Goal: Task Accomplishment & Management: Manage account settings

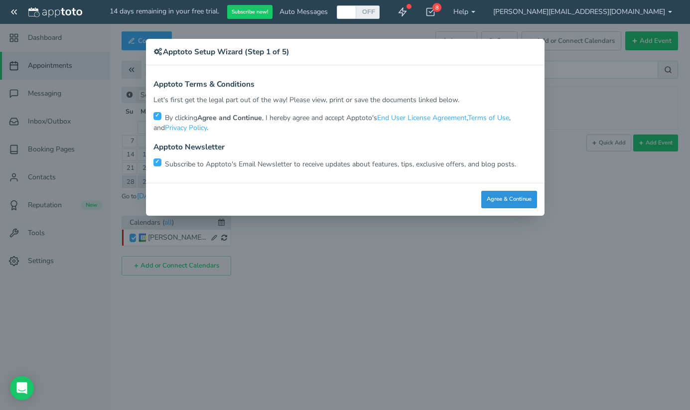
click at [520, 191] on button "Agree & Continue" at bounding box center [509, 199] width 56 height 17
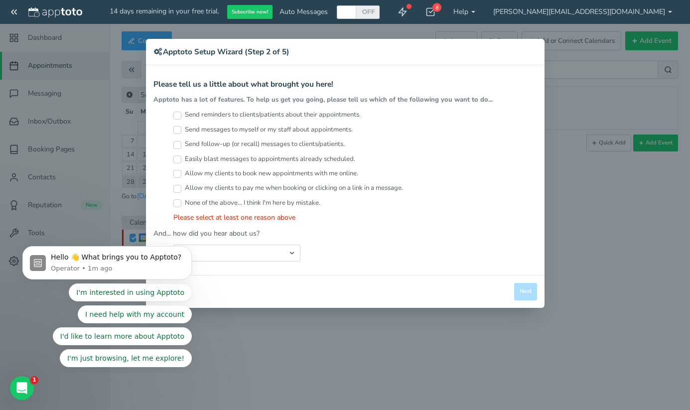
click at [179, 127] on input "Send messages to myself or my staff about appointments." at bounding box center [177, 130] width 8 height 8
checkbox input "true"
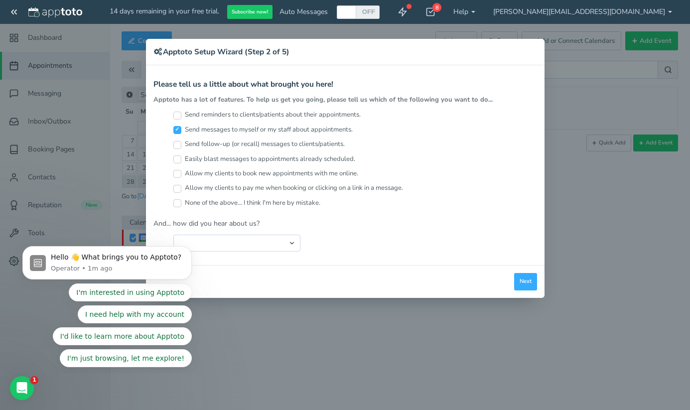
click at [178, 117] on input "Send reminders to clients/patients about their appointments." at bounding box center [177, 116] width 8 height 8
checkbox input "true"
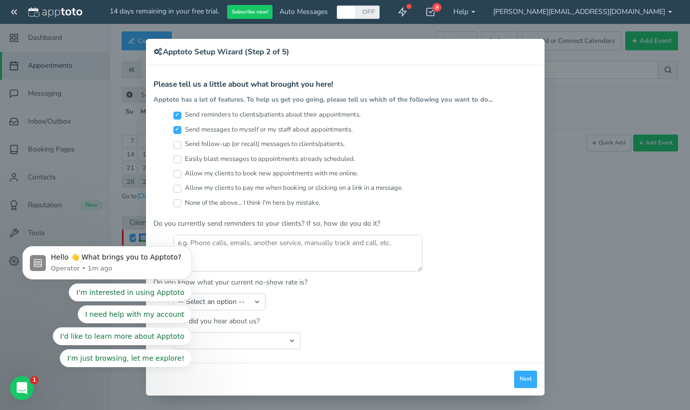
click at [178, 174] on input "Allow my clients to book new appointments with me online." at bounding box center [177, 174] width 8 height 8
checkbox input "true"
click at [176, 146] on input "Send follow-up (or recall) messages to clients/patients." at bounding box center [177, 145] width 8 height 8
checkbox input "true"
click at [177, 157] on input "Easily blast messages to appointments already scheduled." at bounding box center [177, 160] width 8 height 8
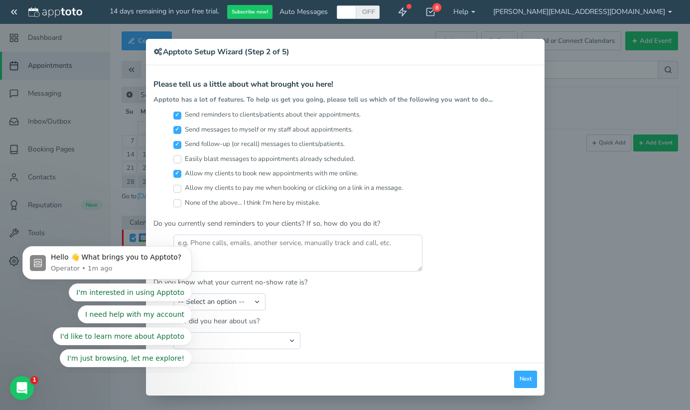
checkbox input "true"
click at [518, 377] on button "Next" at bounding box center [525, 379] width 23 height 17
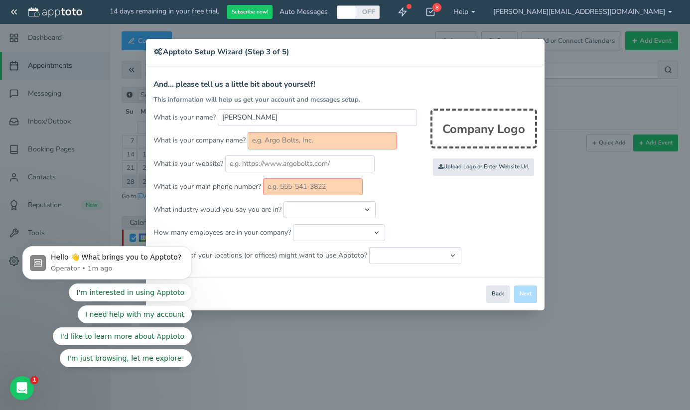
click at [274, 142] on input "text" at bounding box center [323, 140] width 150 height 17
type input "VIdeo Marketing Sensei"
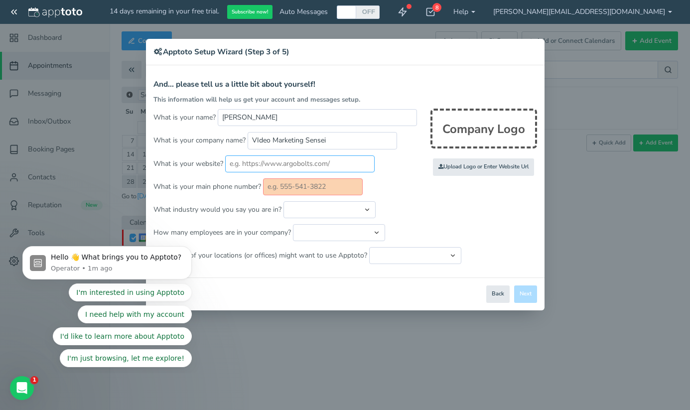
click at [268, 164] on input "text" at bounding box center [300, 164] width 150 height 17
type input "w"
paste input "https://www.videomarketingsensei.com/"
type input "https://www.videomarketingsensei.com/"
click at [313, 183] on input "text" at bounding box center [313, 186] width 100 height 17
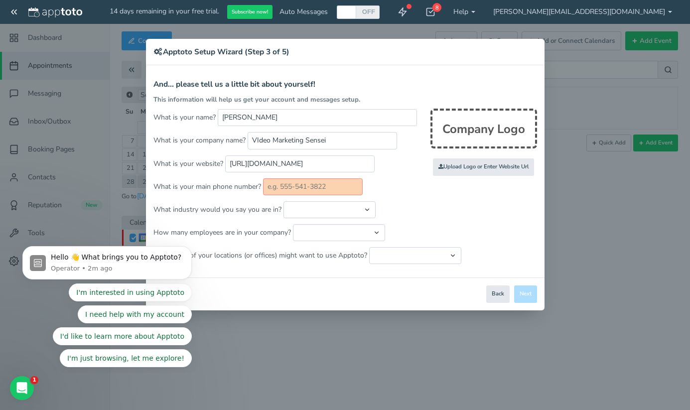
type input "5135325054"
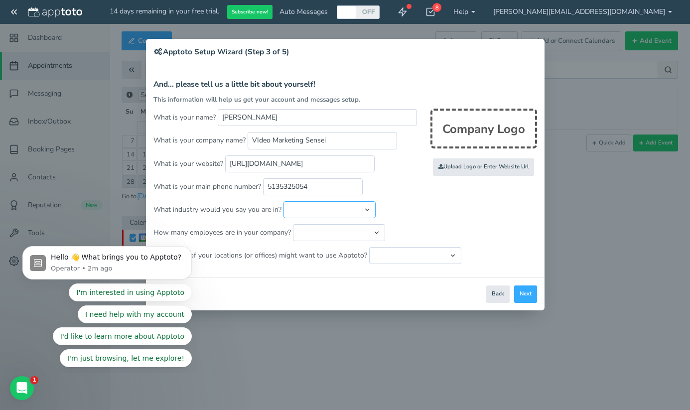
click at [328, 211] on select "Automotive Cleaning Services Consulting Education - Classroom Education - Admis…" at bounding box center [330, 209] width 92 height 17
select select "string:Other"
click at [284, 201] on select "Automotive Cleaning Services Consulting Education - Classroom Education - Admis…" at bounding box center [330, 209] width 92 height 17
click at [406, 209] on input "text" at bounding box center [437, 209] width 110 height 17
type input "Dentistry"
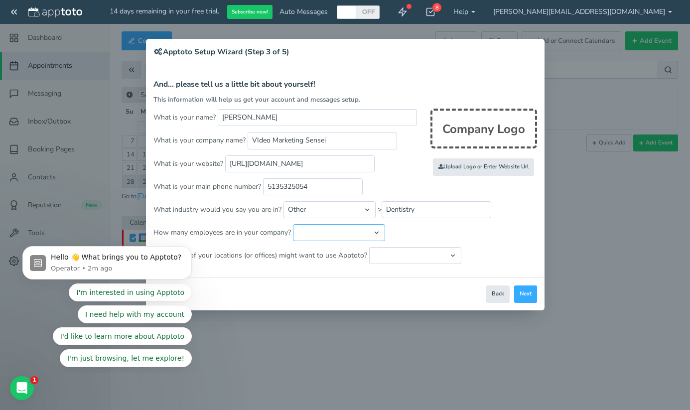
click at [372, 232] on select "Just me 1 to 5 6 to 10 11 to 25 26 to 50 51 to 100 101 to 500 501 to 1000 More …" at bounding box center [339, 232] width 92 height 17
select select "string:1"
click at [293, 224] on select "Just me 1 to 5 6 to 10 11 to 25 26 to 50 51 to 100 101 to 500 501 to 1000 More …" at bounding box center [339, 232] width 92 height 17
click at [374, 251] on select "Just one location 2 3 4 5 6 to 10 11 to 25 26 to 50 More than 50" at bounding box center [415, 255] width 92 height 17
select select "string:1"
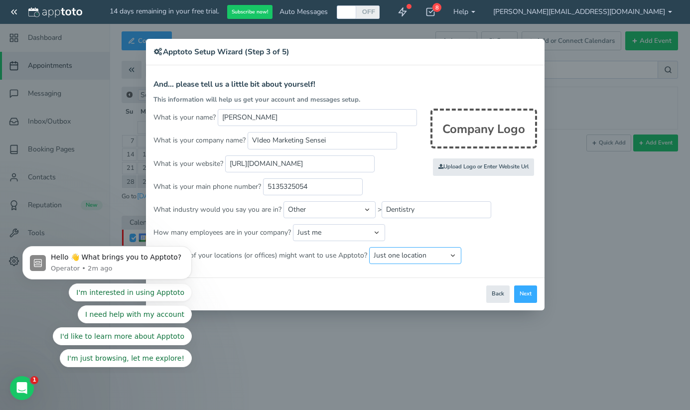
click at [369, 247] on select "Just one location 2 3 4 5 6 to 10 11 to 25 26 to 50 More than 50" at bounding box center [415, 255] width 92 height 17
click at [529, 298] on button "Next" at bounding box center [525, 294] width 23 height 17
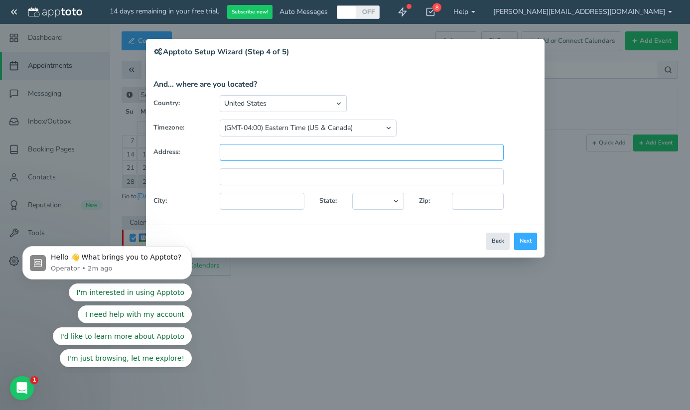
click at [310, 159] on input "text" at bounding box center [362, 152] width 284 height 17
type input "2355 Hummingbird Lane"
type input "Hebron"
select select "string:KY"
type input "41048"
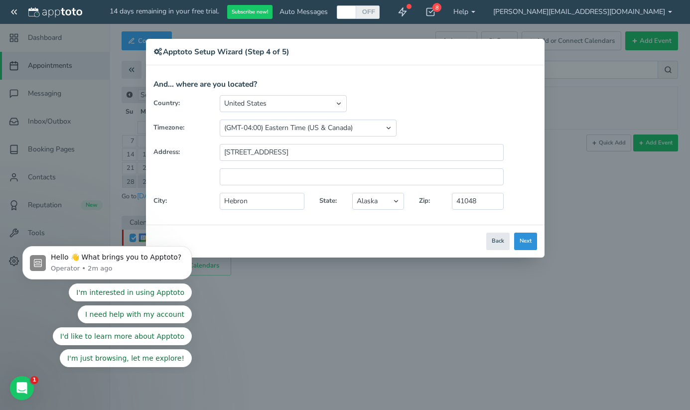
click at [525, 237] on button "Next" at bounding box center [525, 241] width 23 height 17
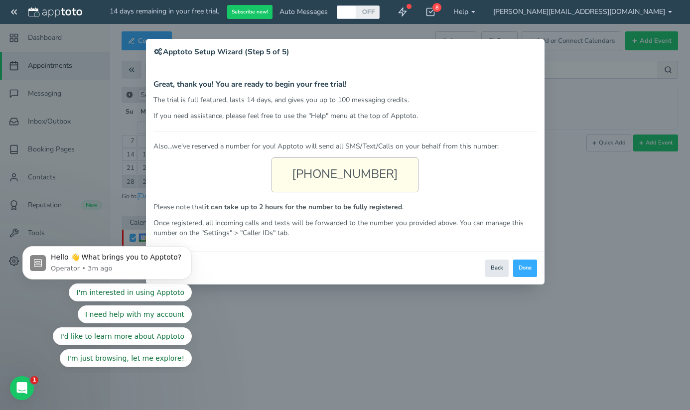
click at [511, 269] on div "Close Logout Cancel Back Saving! Save Done Next Agree & Continue" at bounding box center [345, 268] width 399 height 33
click at [524, 270] on button "Done" at bounding box center [525, 268] width 24 height 17
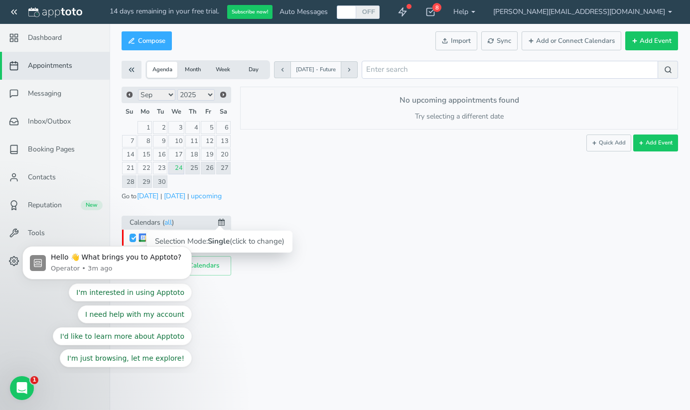
click at [218, 222] on icon at bounding box center [221, 222] width 6 height 7
click at [223, 225] on icon at bounding box center [223, 223] width 6 height 7
click at [184, 251] on button "Dismiss notification" at bounding box center [188, 249] width 13 height 13
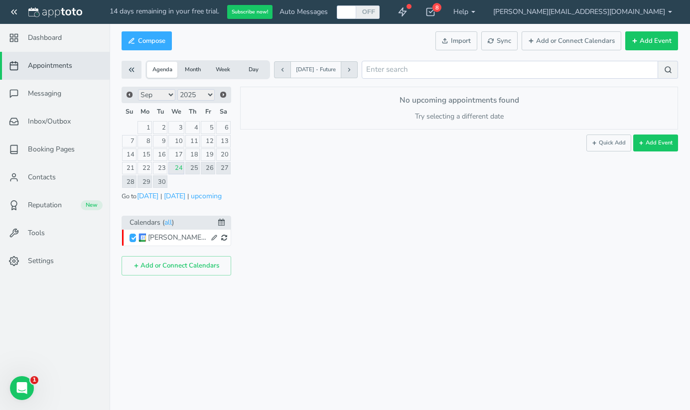
click at [175, 241] on div "[PERSON_NAME][EMAIL_ADDRESS][DOMAIN_NAME]" at bounding box center [178, 238] width 60 height 10
click at [168, 225] on link "all" at bounding box center [167, 222] width 7 height 11
click at [226, 241] on icon at bounding box center [224, 237] width 6 height 7
click at [223, 221] on icon at bounding box center [221, 222] width 6 height 7
click at [223, 221] on icon at bounding box center [223, 223] width 6 height 7
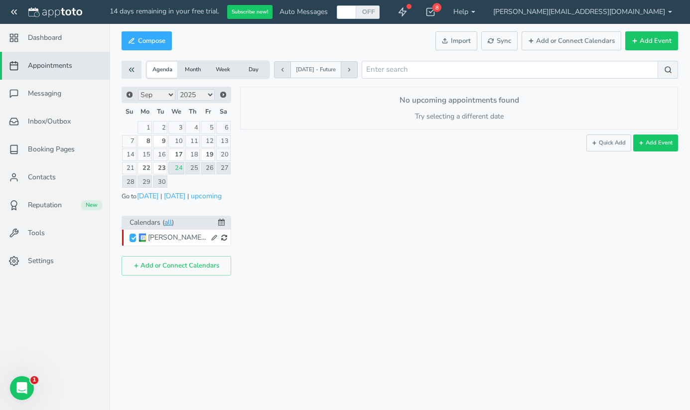
click at [168, 223] on link "all" at bounding box center [167, 222] width 7 height 11
click at [171, 223] on link "all" at bounding box center [167, 222] width 7 height 11
click at [171, 265] on button "Add or Connect Calendars" at bounding box center [177, 265] width 110 height 19
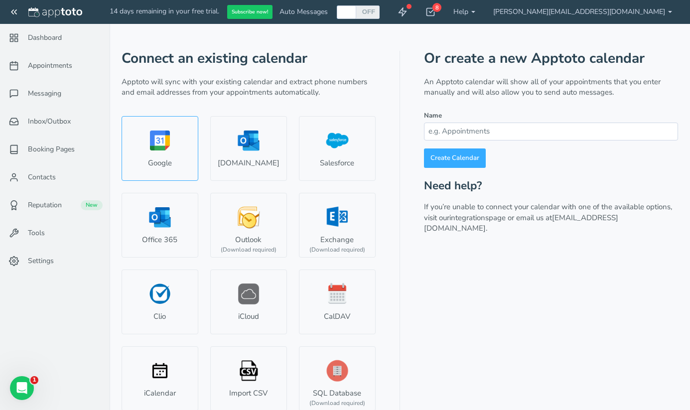
click at [181, 152] on link "Google" at bounding box center [160, 148] width 77 height 65
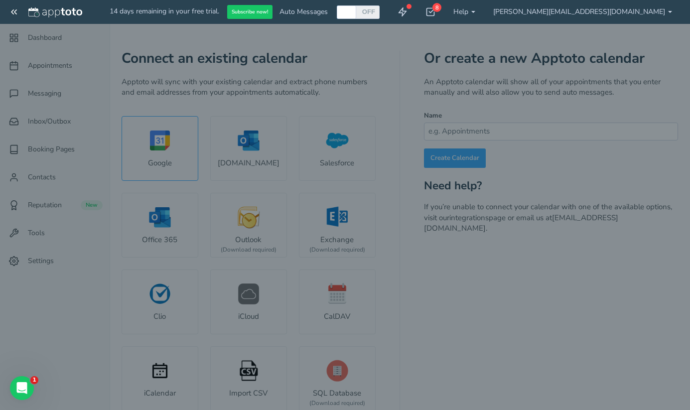
select select "number:57995"
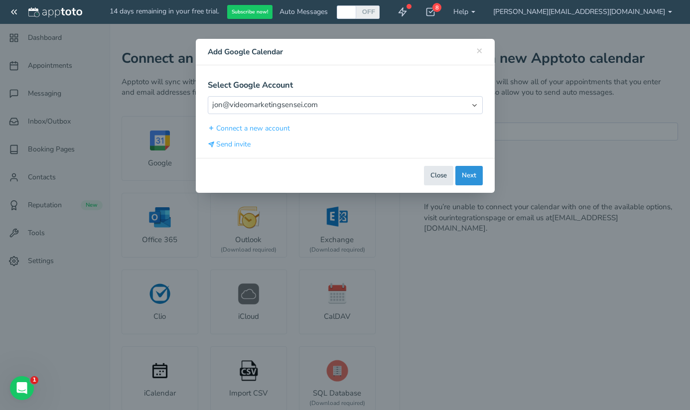
click at [461, 172] on button "Next" at bounding box center [469, 175] width 27 height 19
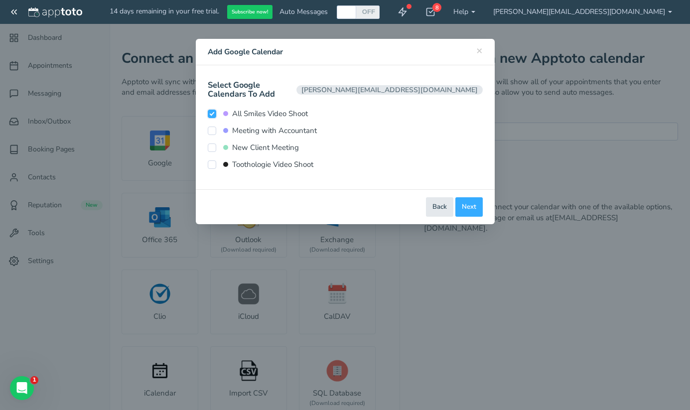
click at [214, 110] on input "All Smiles Video Shoot" at bounding box center [212, 114] width 8 height 8
checkbox input "false"
click at [210, 144] on input "New Client Meeting" at bounding box center [212, 148] width 8 height 8
checkbox input "true"
click at [470, 199] on button "Next" at bounding box center [469, 206] width 27 height 19
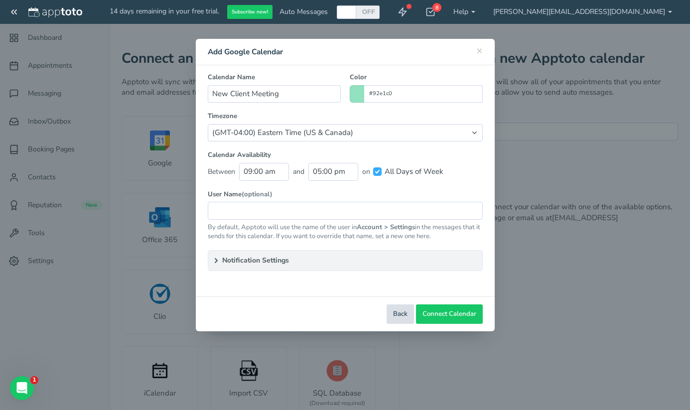
click at [395, 314] on button "Back" at bounding box center [400, 314] width 27 height 19
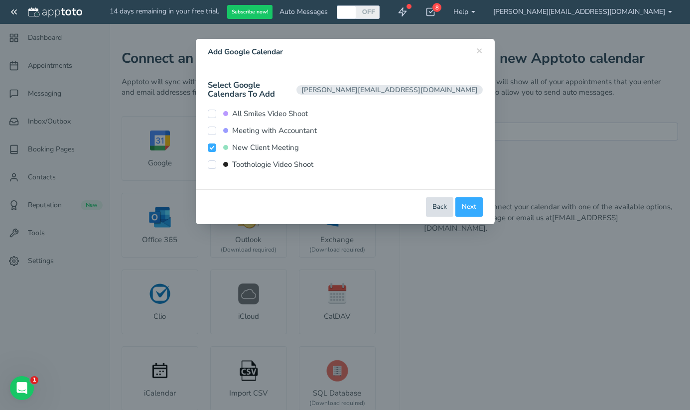
click at [448, 197] on button "Back" at bounding box center [439, 206] width 27 height 19
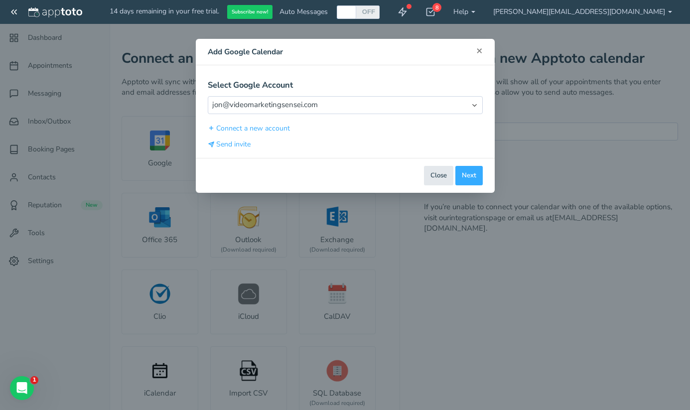
click at [479, 46] on span "×" at bounding box center [479, 50] width 6 height 14
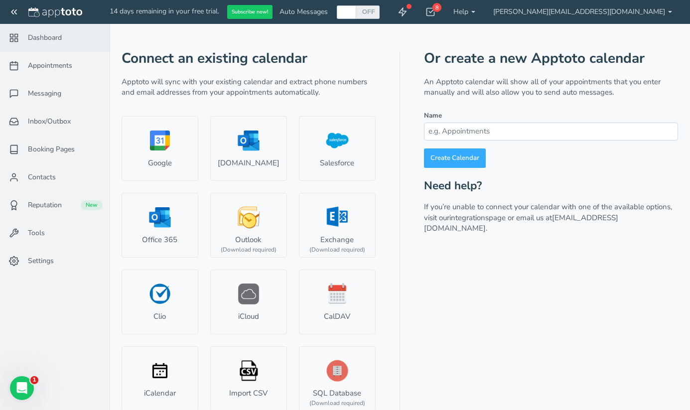
click at [45, 41] on span "Dashboard" at bounding box center [45, 38] width 34 height 10
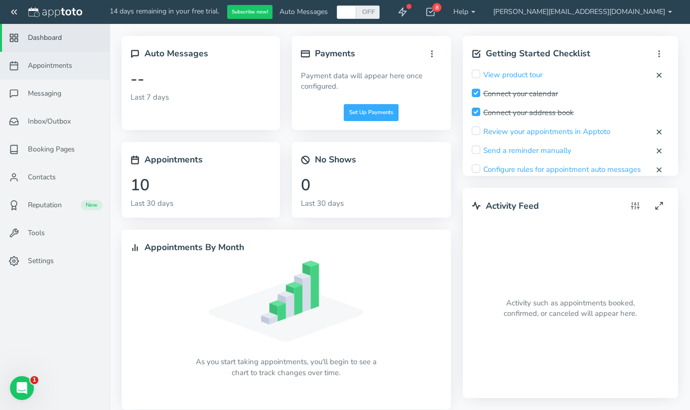
click at [35, 62] on span "Appointments" at bounding box center [50, 66] width 44 height 10
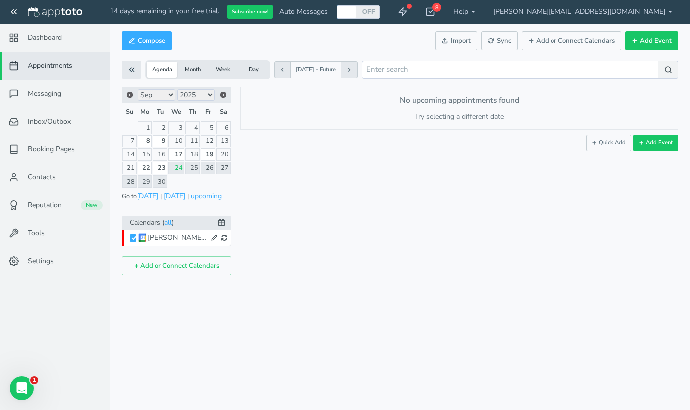
click at [156, 238] on div "[PERSON_NAME][EMAIL_ADDRESS][DOMAIN_NAME]" at bounding box center [178, 238] width 60 height 10
click at [147, 261] on button "Add or Connect Calendars" at bounding box center [177, 265] width 110 height 19
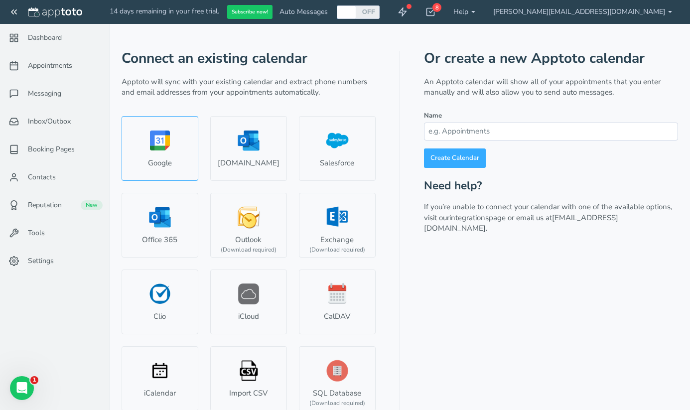
click at [185, 155] on link "Google" at bounding box center [160, 148] width 77 height 65
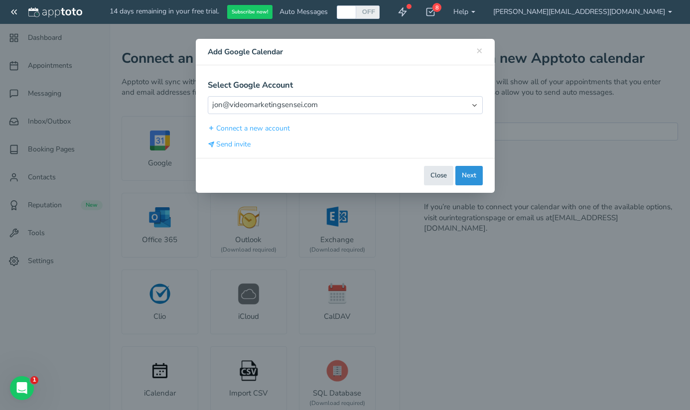
click at [469, 177] on button "Next" at bounding box center [469, 175] width 27 height 19
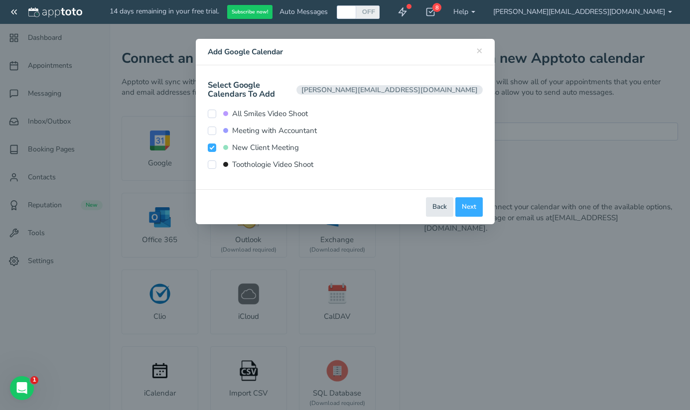
click at [483, 48] on div "× Close Add Google Calendar" at bounding box center [345, 52] width 299 height 26
click at [478, 50] on span "×" at bounding box center [479, 50] width 6 height 14
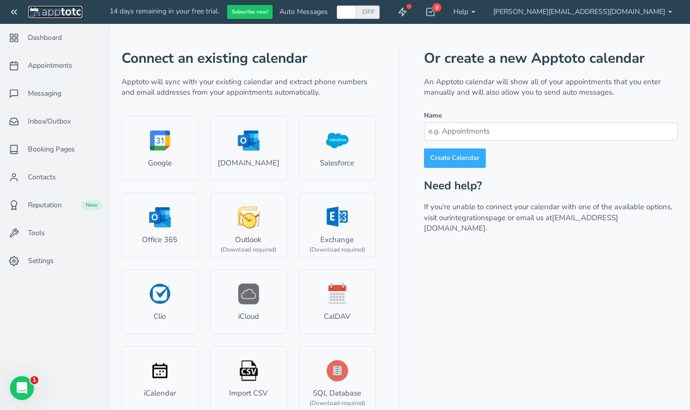
click at [54, 12] on img at bounding box center [55, 12] width 54 height 10
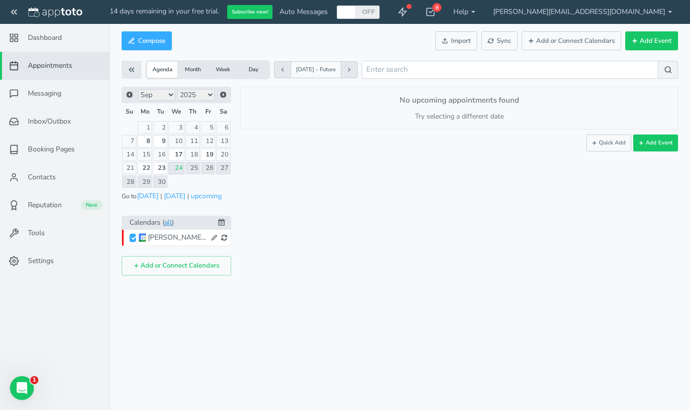
click at [172, 225] on link "all" at bounding box center [167, 222] width 7 height 11
click at [217, 237] on icon at bounding box center [214, 238] width 6 height 6
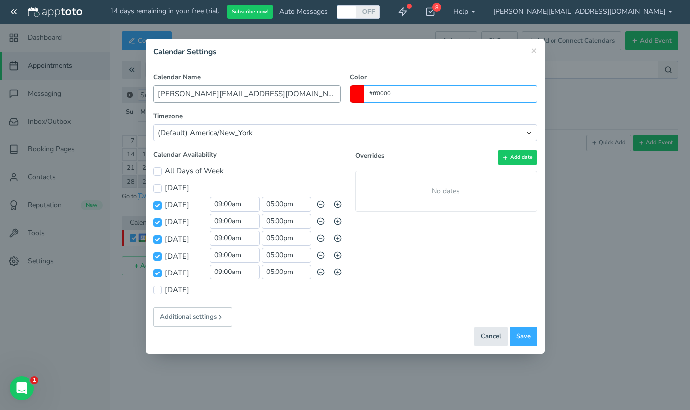
drag, startPoint x: 394, startPoint y: 91, endPoint x: 336, endPoint y: 88, distance: 57.9
click at [336, 88] on div "Calendar Name jon@videomarketingsensei.com Color #ff0000" at bounding box center [345, 88] width 393 height 30
click at [361, 91] on span at bounding box center [357, 93] width 14 height 17
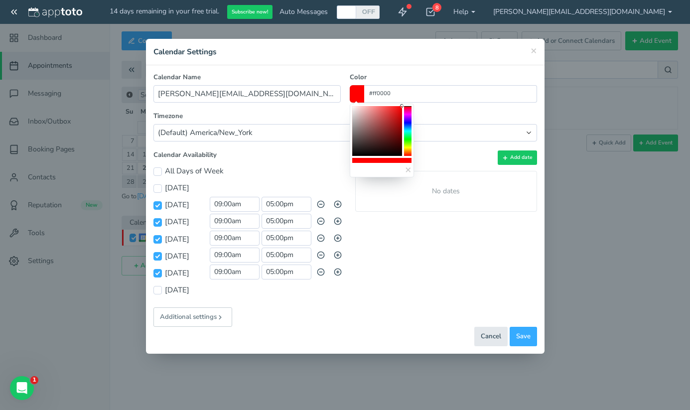
click at [409, 141] on colorpicker-hue at bounding box center [407, 131] width 7 height 50
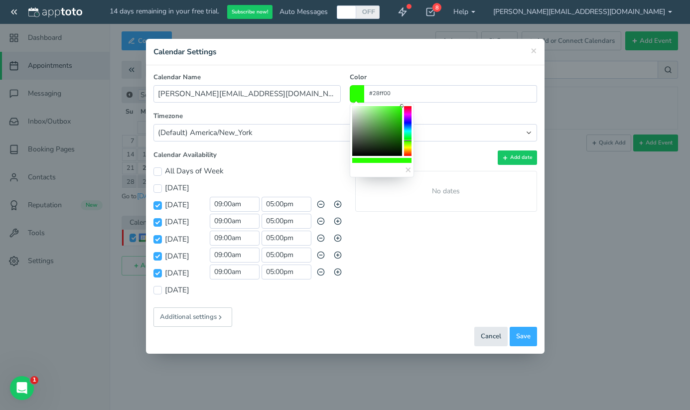
click at [407, 135] on colorpicker-hue at bounding box center [407, 131] width 7 height 50
type input "#00ff81"
click at [440, 117] on label "Timezone" at bounding box center [346, 116] width 384 height 9
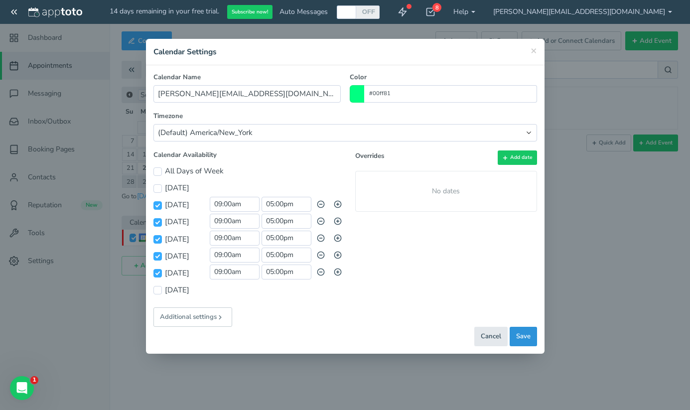
click at [521, 336] on span "Save" at bounding box center [523, 336] width 14 height 9
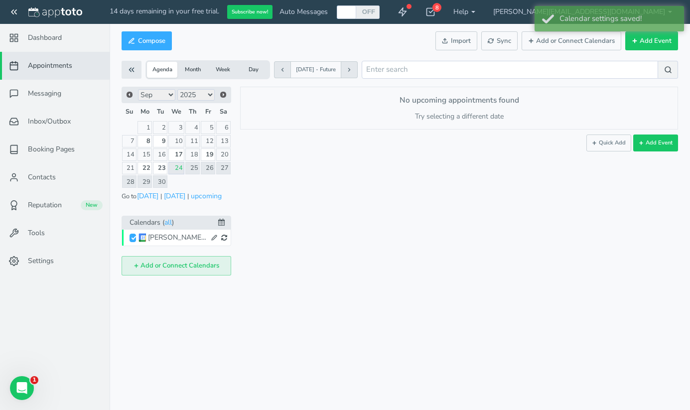
click at [194, 267] on button "Add or Connect Calendars" at bounding box center [177, 265] width 110 height 19
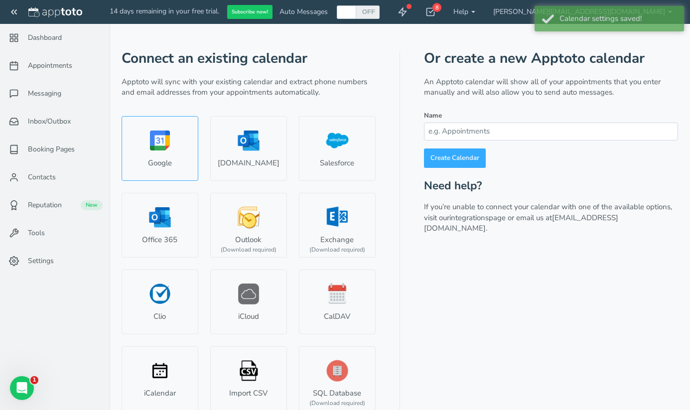
click at [173, 172] on link "Google" at bounding box center [160, 148] width 77 height 65
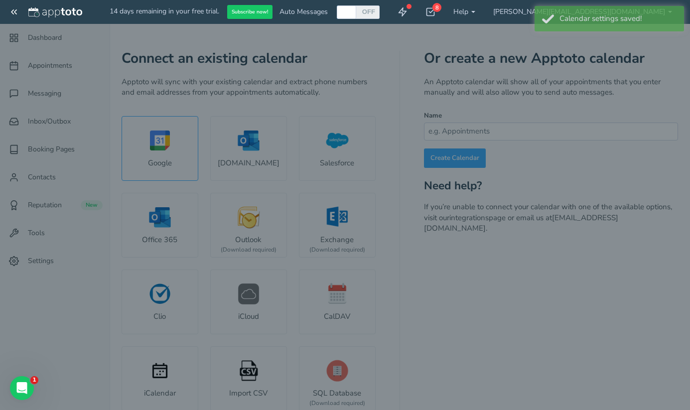
select select "number:57995"
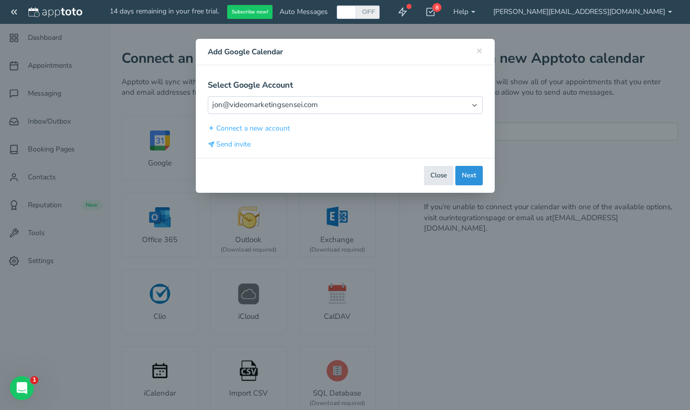
click at [465, 177] on button "Next" at bounding box center [469, 175] width 27 height 19
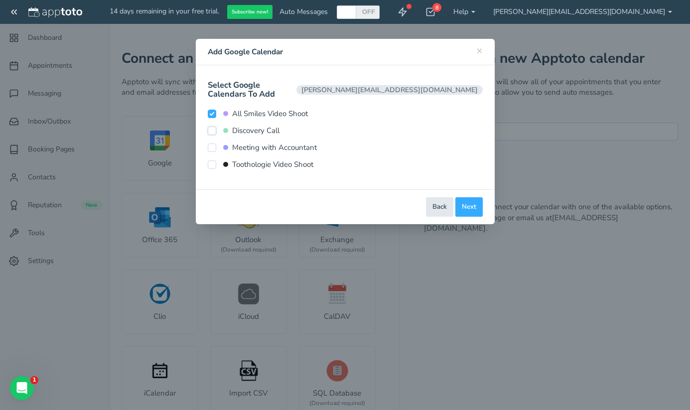
click at [211, 127] on input "Discovery Call" at bounding box center [212, 131] width 8 height 8
checkbox input "true"
click at [210, 111] on label "All Smiles Video Shoot" at bounding box center [258, 114] width 100 height 10
click at [210, 111] on input "All Smiles Video Shoot" at bounding box center [212, 114] width 8 height 8
checkbox input "false"
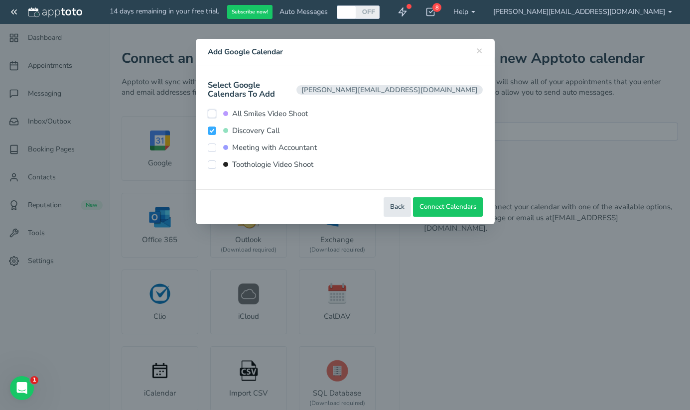
type input "Discovery Call"
type input "#92e1c0"
click at [467, 199] on button "Next" at bounding box center [469, 206] width 27 height 19
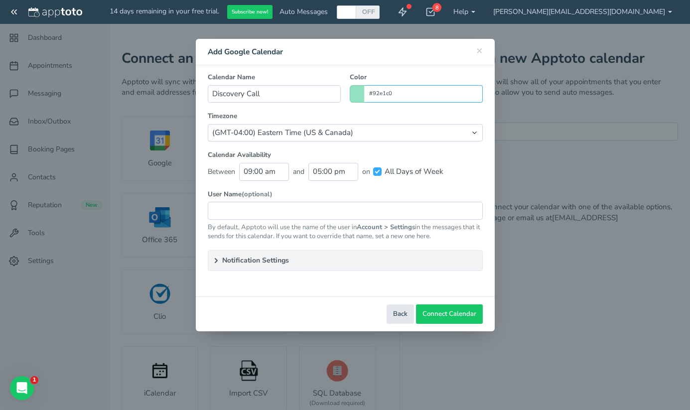
drag, startPoint x: 394, startPoint y: 93, endPoint x: 356, endPoint y: 89, distance: 38.1
click at [356, 89] on div "#92e1c0" at bounding box center [416, 93] width 133 height 17
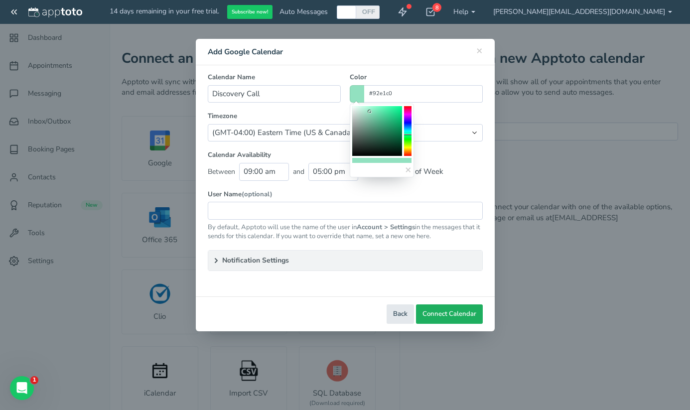
click at [439, 318] on button "Connect Calendar" at bounding box center [449, 314] width 67 height 19
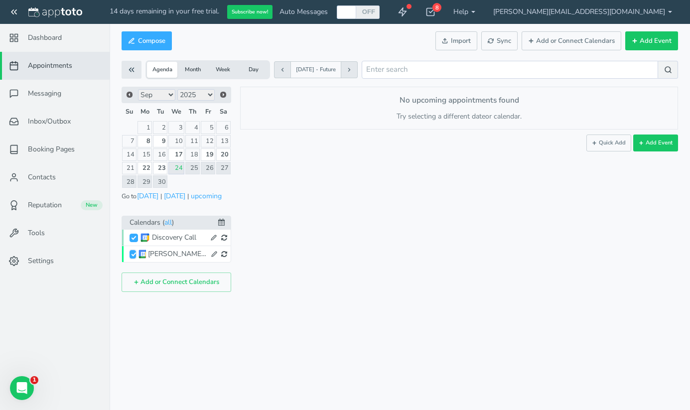
click at [132, 256] on input "[PERSON_NAME][EMAIL_ADDRESS][DOMAIN_NAME]" at bounding box center [133, 254] width 6 height 8
checkbox input "false"
click at [132, 256] on input "[PERSON_NAME][EMAIL_ADDRESS][DOMAIN_NAME]" at bounding box center [133, 254] width 6 height 8
checkbox input "true"
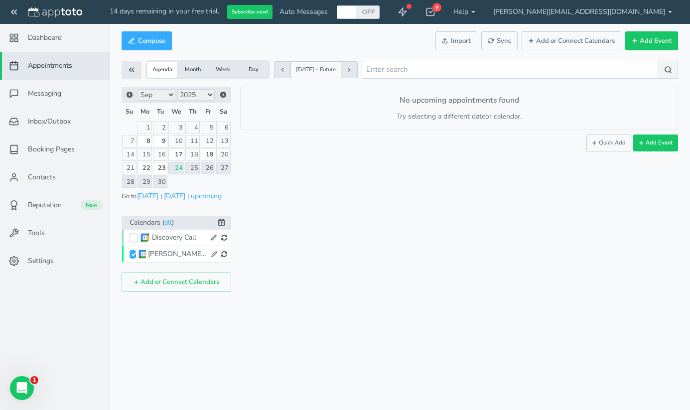
click at [136, 238] on input "Discovery Call" at bounding box center [134, 238] width 8 height 8
checkbox input "true"
checkbox input "false"
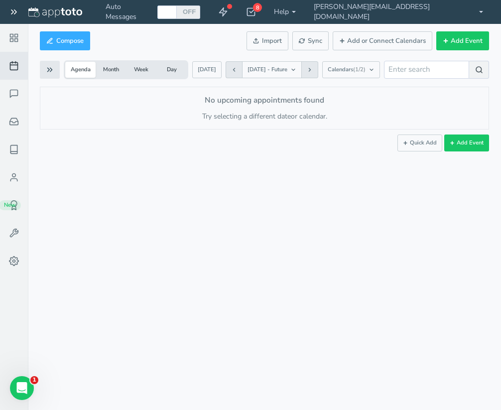
click at [452, 173] on div "Appointments Messaging Inbox/Outbox Booking Pages Campaigns Contacts Reputation…" at bounding box center [264, 205] width 473 height 410
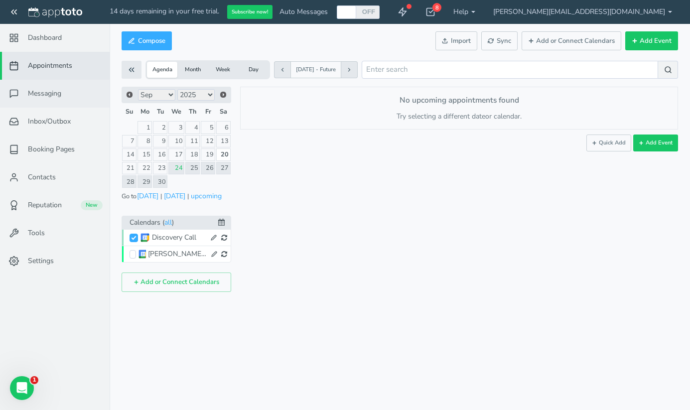
click at [49, 89] on span "Messaging" at bounding box center [44, 94] width 33 height 10
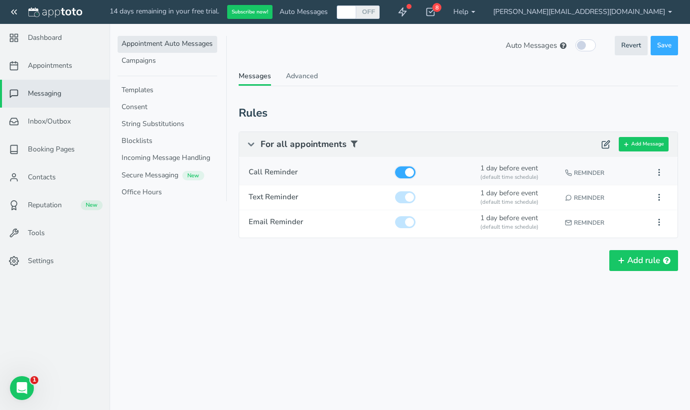
click at [407, 172] on input "checkbox" at bounding box center [405, 172] width 20 height 12
checkbox input "false"
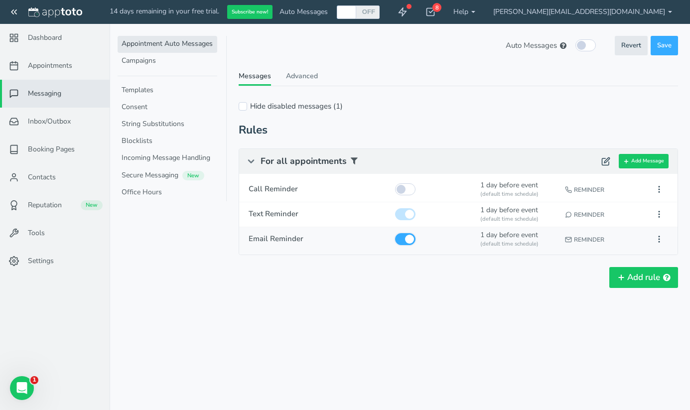
click at [404, 236] on input "checkbox" at bounding box center [405, 239] width 20 height 12
checkbox input "false"
click at [587, 213] on div "Reminder" at bounding box center [603, 214] width 82 height 18
type input "Text Reminder"
checkbox input "true"
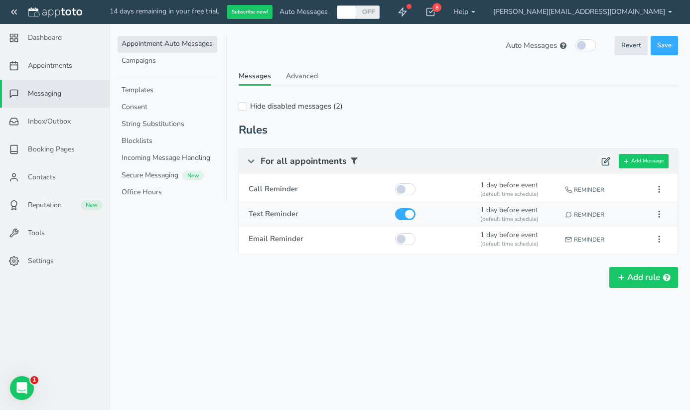
select select "number:1"
select select "string:default"
select select "string:1"
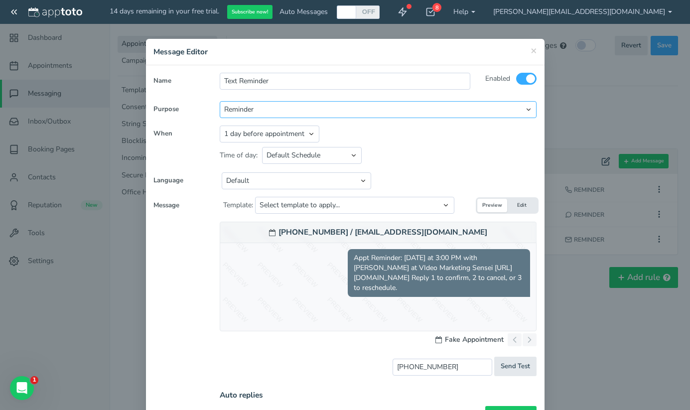
click at [297, 110] on select "Reminder Followup Booking / Initial" at bounding box center [378, 109] width 317 height 17
click at [534, 52] on span "×" at bounding box center [534, 50] width 6 height 14
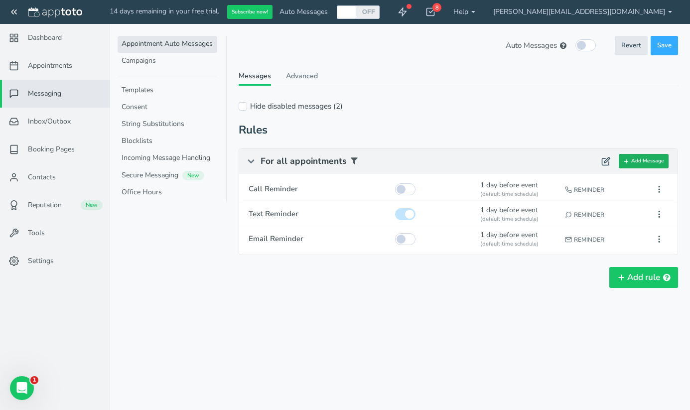
click at [635, 159] on button "Add Message" at bounding box center [644, 161] width 50 height 14
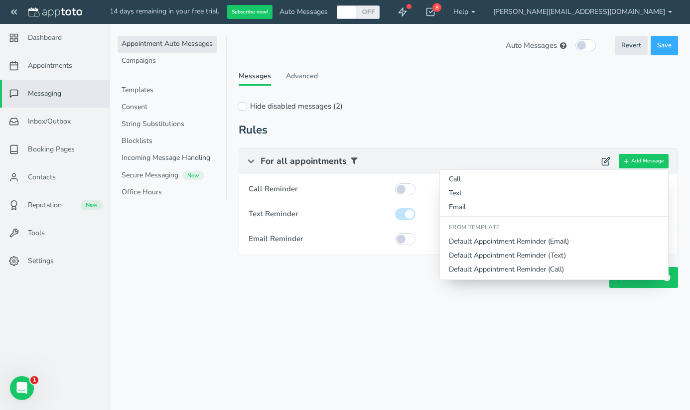
click at [599, 130] on div "Rules" at bounding box center [459, 130] width 440 height 12
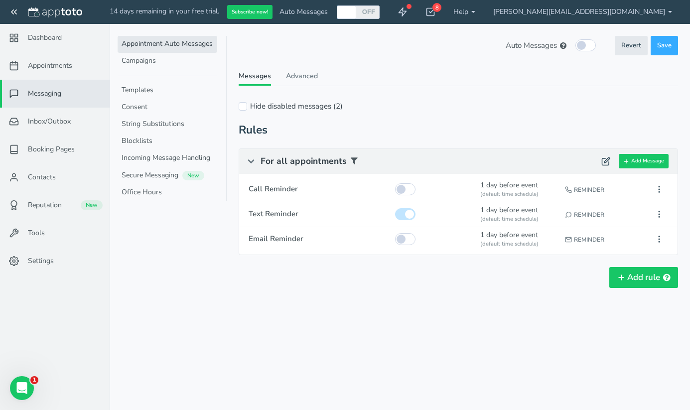
click at [317, 76] on ul "Messages Advanced" at bounding box center [459, 78] width 440 height 15
click at [307, 76] on link "Advanced" at bounding box center [302, 78] width 32 height 14
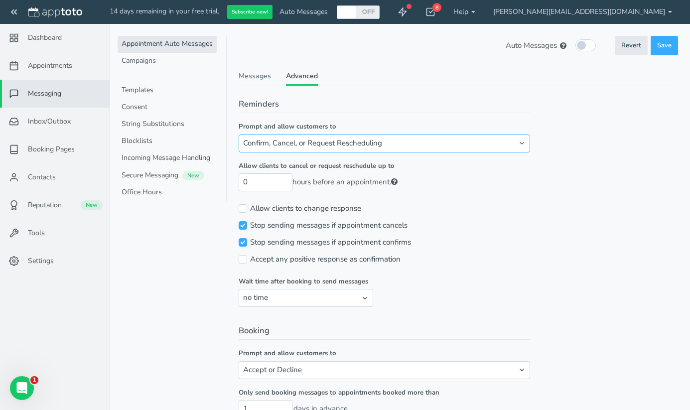
click at [359, 145] on select "Confirm, Cancel, or Request Rescheduling Confirm or Cancel Confirm or Request R…" at bounding box center [385, 143] width 292 height 17
select select "number:1"
click at [239, 135] on select "Confirm, Cancel, or Request Rescheduling Confirm or Cancel Confirm or Request R…" at bounding box center [385, 143] width 292 height 17
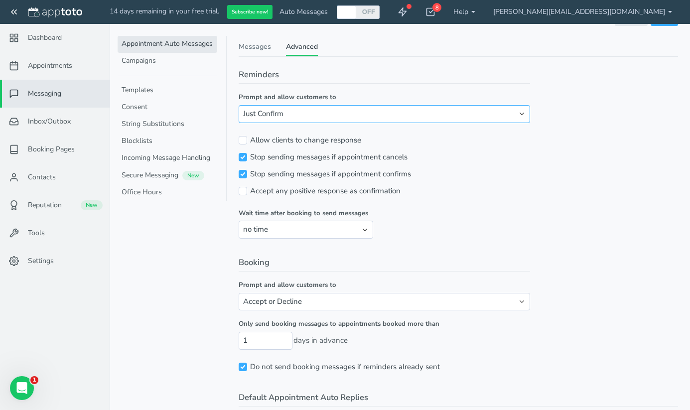
scroll to position [33, 0]
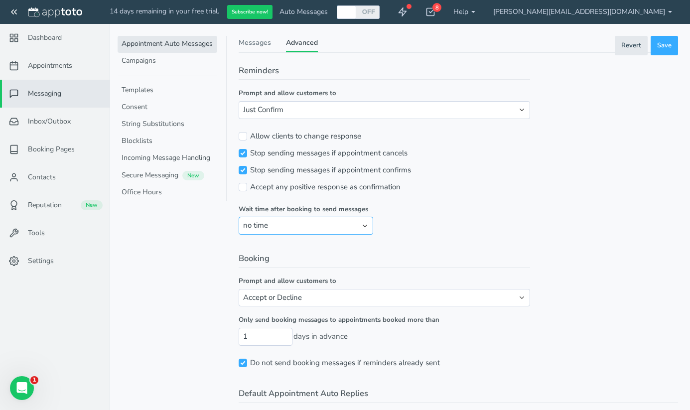
click at [264, 224] on select "no time 1 hour 1 day 2 days" at bounding box center [306, 225] width 135 height 17
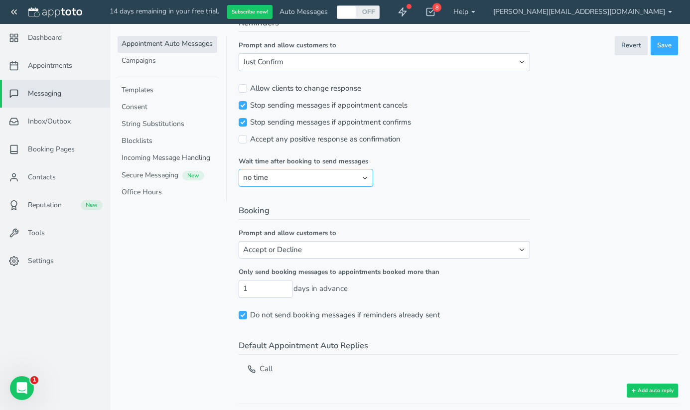
scroll to position [93, 0]
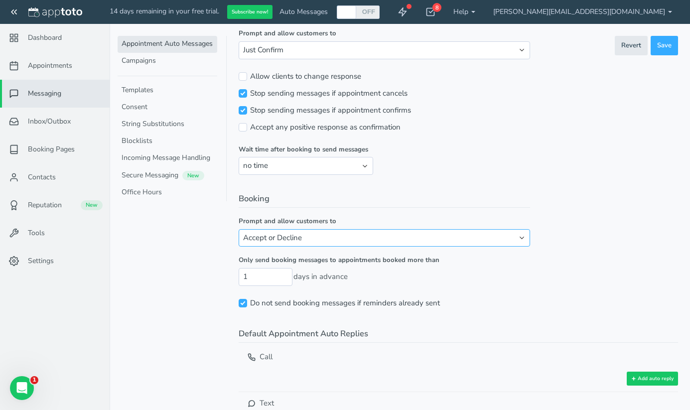
click at [283, 238] on select "Accept or Decline Just Accept Do nothing" at bounding box center [385, 237] width 292 height 17
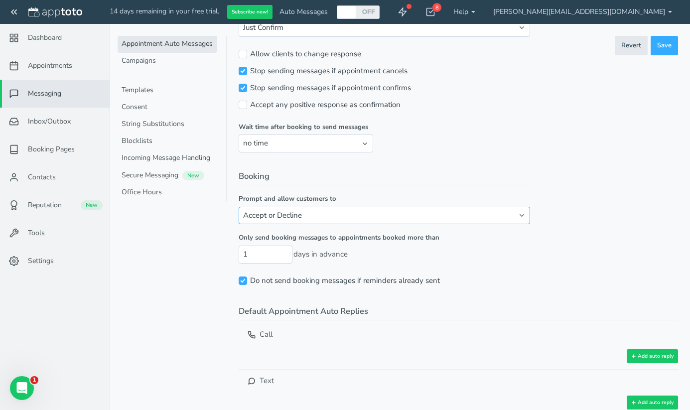
scroll to position [117, 0]
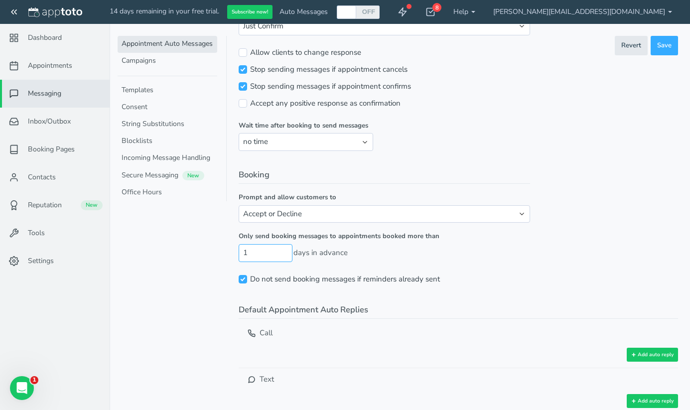
click at [288, 257] on input "1" at bounding box center [266, 252] width 54 height 17
click at [285, 255] on input "0" at bounding box center [266, 252] width 54 height 17
click at [285, 243] on fieldset "Booking Prompt and allow customers to Accept or Decline Just Accept Do nothing …" at bounding box center [385, 228] width 292 height 119
click at [284, 253] on input "0" at bounding box center [266, 252] width 54 height 17
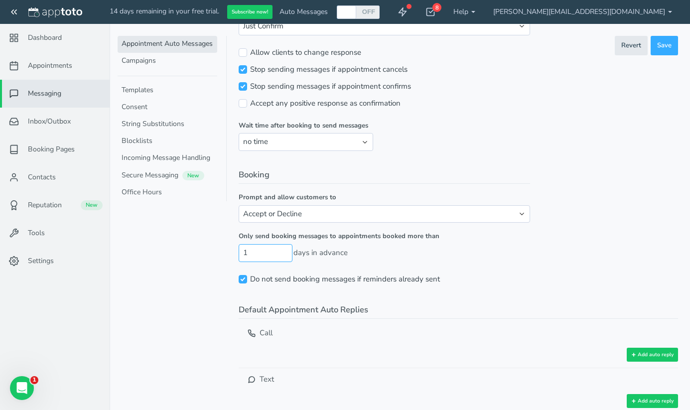
type input "1"
click at [284, 251] on input "1" at bounding box center [266, 252] width 54 height 17
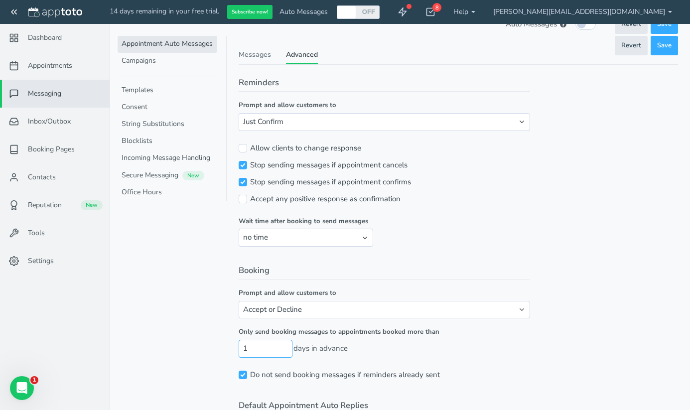
scroll to position [0, 0]
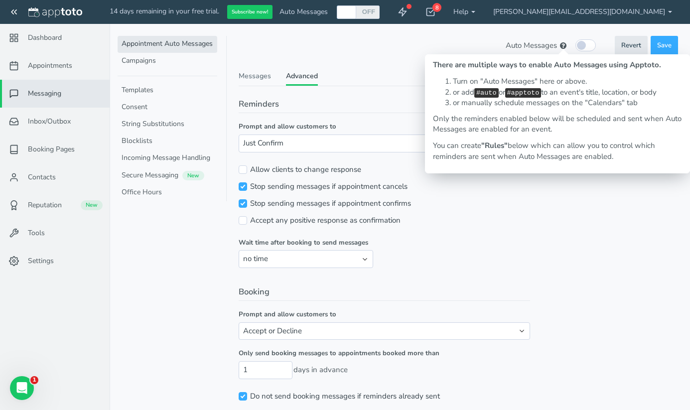
click at [562, 45] on span at bounding box center [563, 45] width 6 height 7
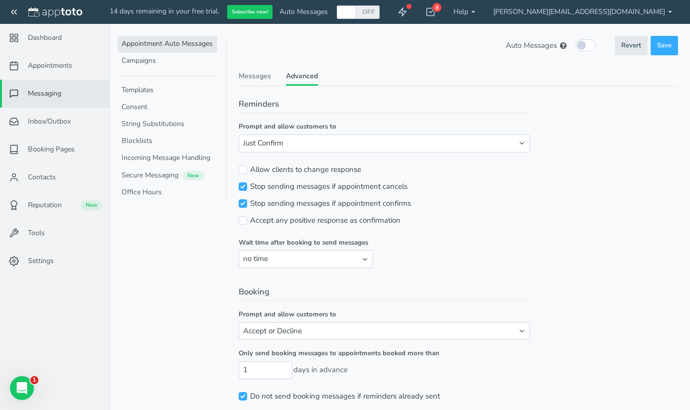
click at [389, 100] on legend "Reminders" at bounding box center [385, 105] width 292 height 15
click at [266, 75] on link "Messages" at bounding box center [255, 78] width 32 height 14
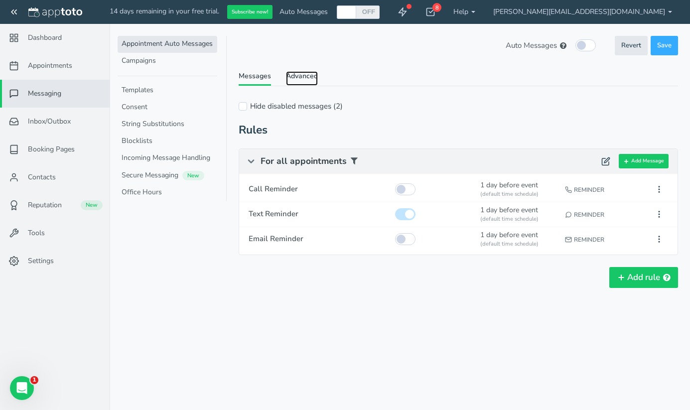
click at [297, 77] on link "Advanced" at bounding box center [302, 78] width 32 height 14
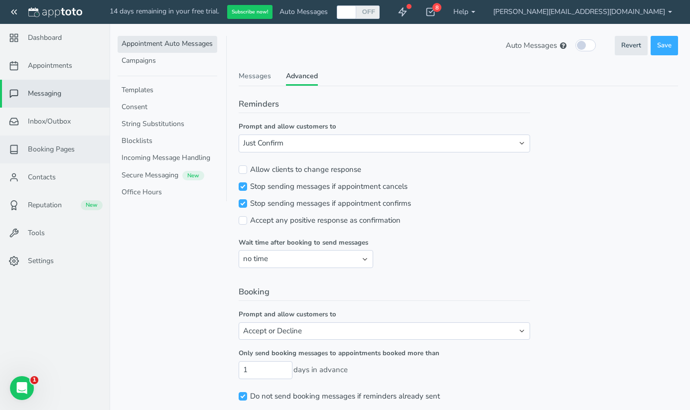
click at [44, 147] on span "Booking Pages" at bounding box center [51, 150] width 47 height 10
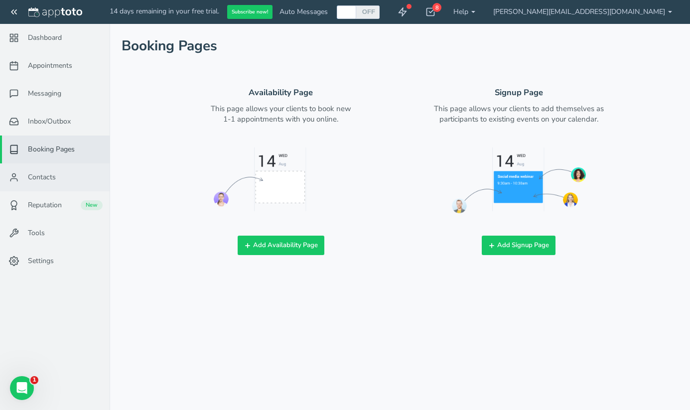
click at [62, 181] on link "Contacts" at bounding box center [55, 177] width 110 height 28
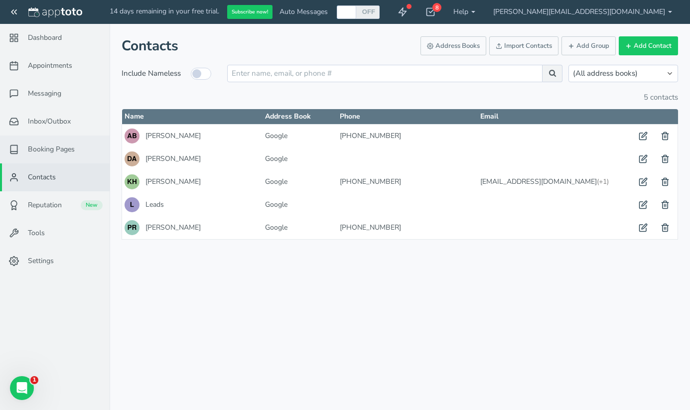
click at [62, 159] on link "Booking Pages" at bounding box center [55, 150] width 110 height 28
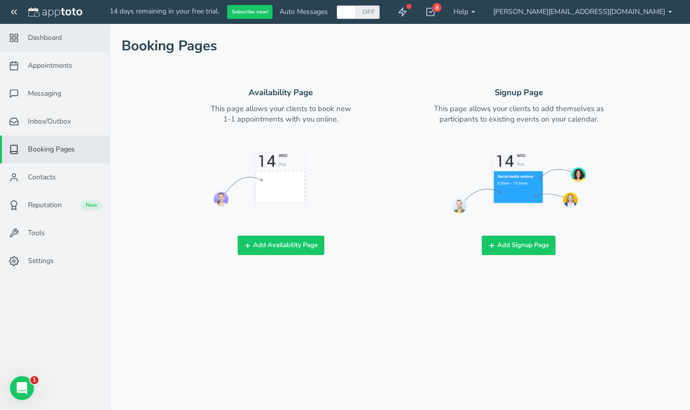
click at [55, 49] on link "Dashboard" at bounding box center [55, 38] width 110 height 28
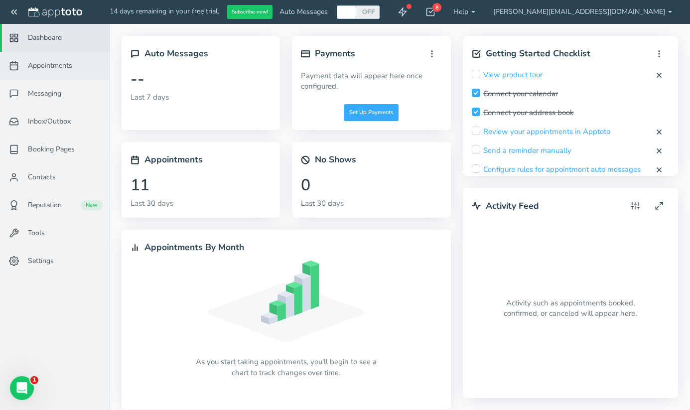
click at [54, 60] on link "Appointments" at bounding box center [55, 66] width 110 height 28
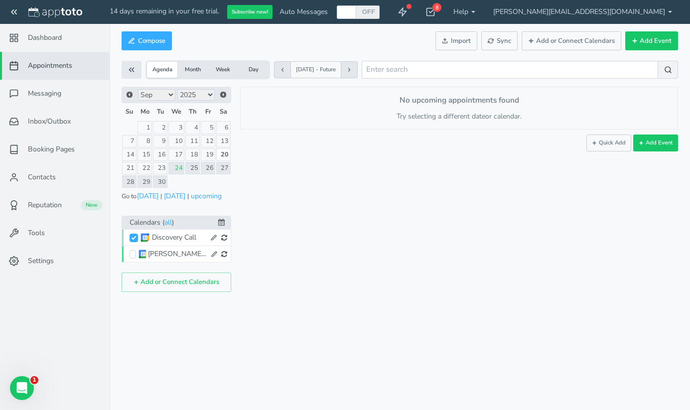
click at [186, 240] on div "Discovery Call" at bounding box center [179, 238] width 54 height 10
click at [64, 257] on link "Settings" at bounding box center [55, 261] width 110 height 28
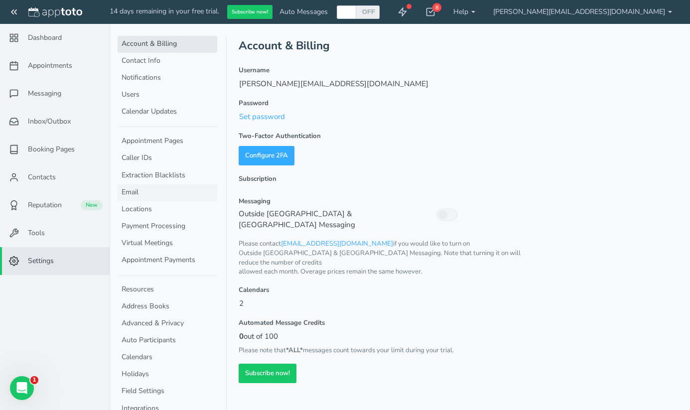
scroll to position [16, 0]
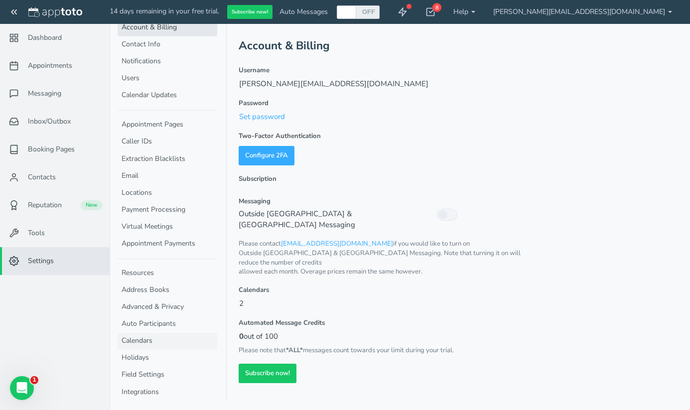
click at [148, 339] on link "Calendars" at bounding box center [168, 341] width 100 height 17
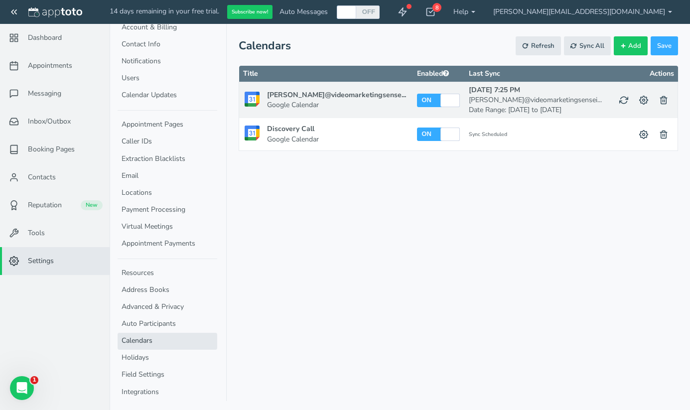
click at [421, 101] on label "ON" at bounding box center [426, 100] width 11 height 8
checkbox input "false"
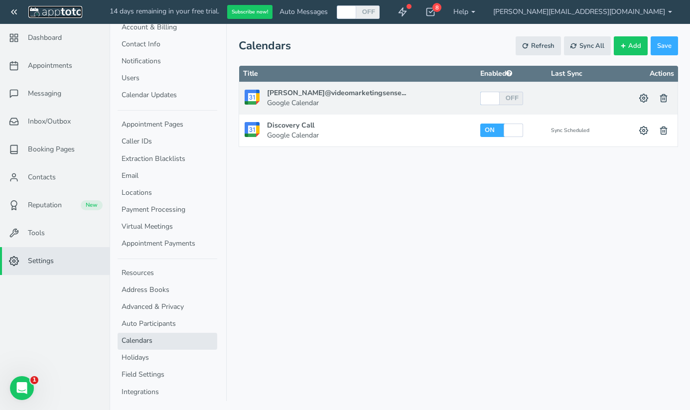
click at [57, 14] on img at bounding box center [55, 12] width 54 height 10
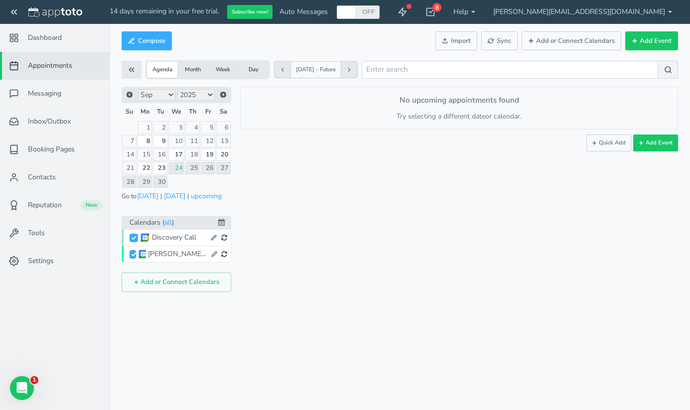
click at [134, 255] on input "[PERSON_NAME][EMAIL_ADDRESS][DOMAIN_NAME]" at bounding box center [133, 254] width 6 height 8
checkbox input "false"
click at [134, 255] on input "[PERSON_NAME][EMAIL_ADDRESS][DOMAIN_NAME]" at bounding box center [133, 254] width 6 height 8
checkbox input "true"
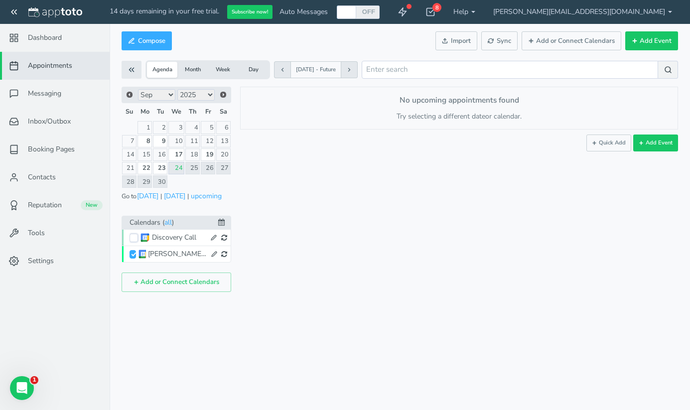
click at [133, 236] on input "Discovery Call" at bounding box center [134, 238] width 8 height 8
checkbox input "true"
checkbox input "false"
click at [153, 196] on button "[DATE]" at bounding box center [148, 196] width 22 height 10
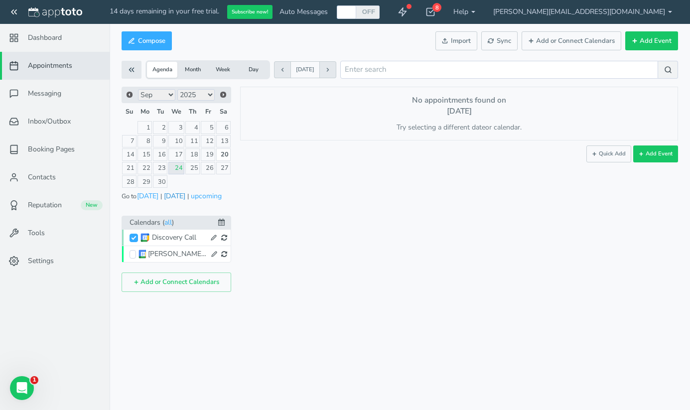
click at [173, 196] on button "[DATE]" at bounding box center [174, 196] width 22 height 10
click at [207, 195] on button "upcoming" at bounding box center [206, 196] width 32 height 10
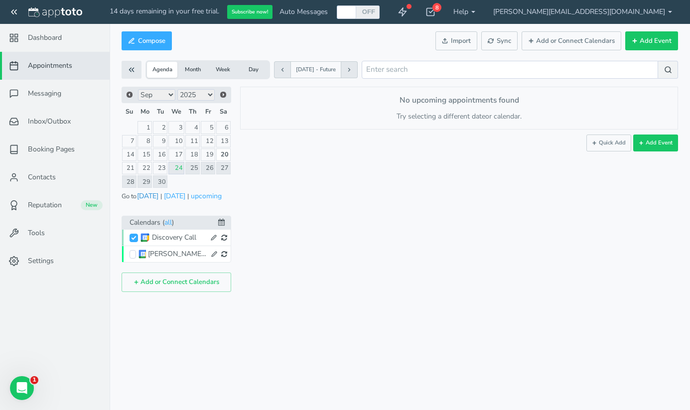
click at [155, 199] on button "[DATE]" at bounding box center [148, 196] width 22 height 10
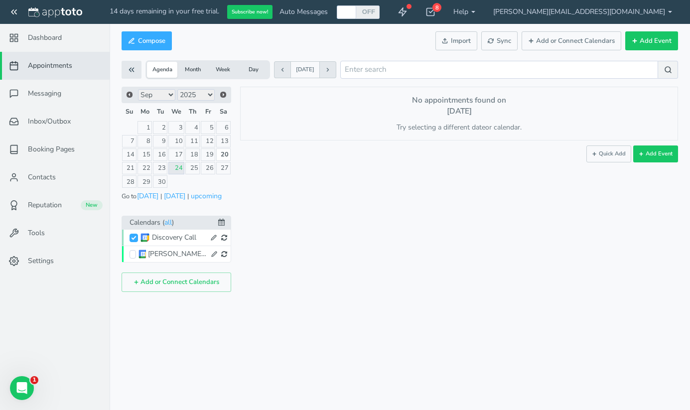
click at [220, 239] on button at bounding box center [213, 237] width 15 height 13
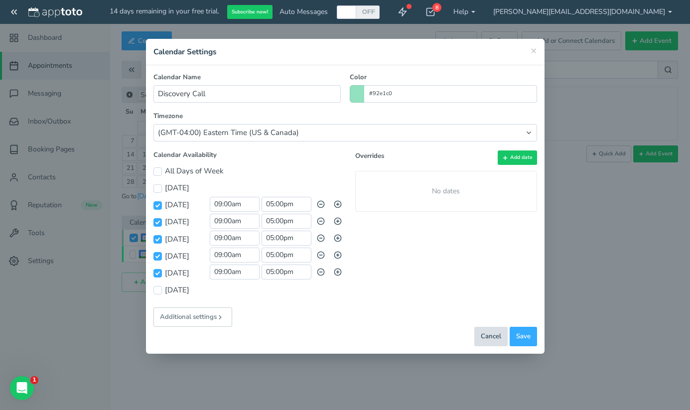
click at [485, 338] on div "Cancel" at bounding box center [490, 336] width 33 height 19
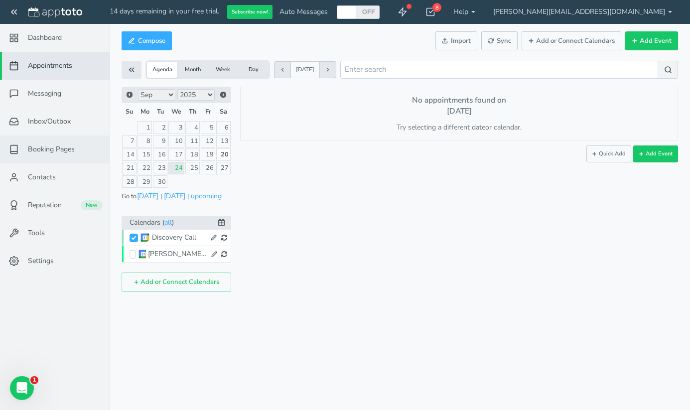
click at [70, 147] on span "Booking Pages" at bounding box center [51, 150] width 47 height 10
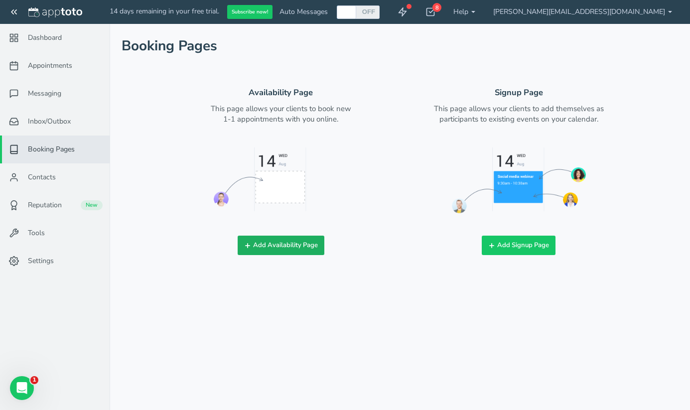
click at [299, 249] on button "Add Availability Page" at bounding box center [281, 245] width 87 height 19
checkbox input "true"
type input "Book time with me!"
type input "videomarketingsensei_jon"
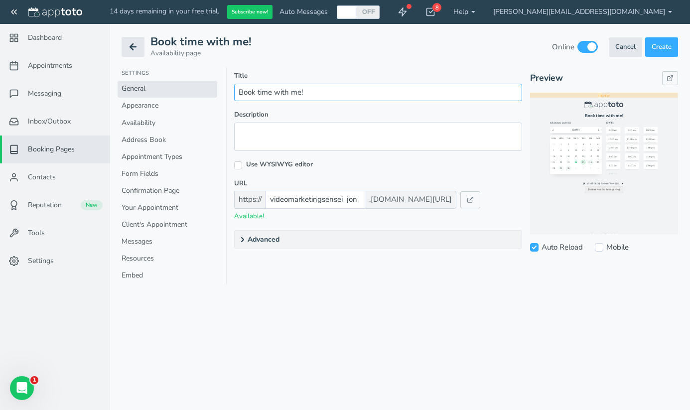
click at [271, 91] on input "Book time with me!" at bounding box center [378, 92] width 288 height 17
type input "Book a Discovery Meeting with me!"
click at [262, 130] on textarea at bounding box center [378, 137] width 288 height 28
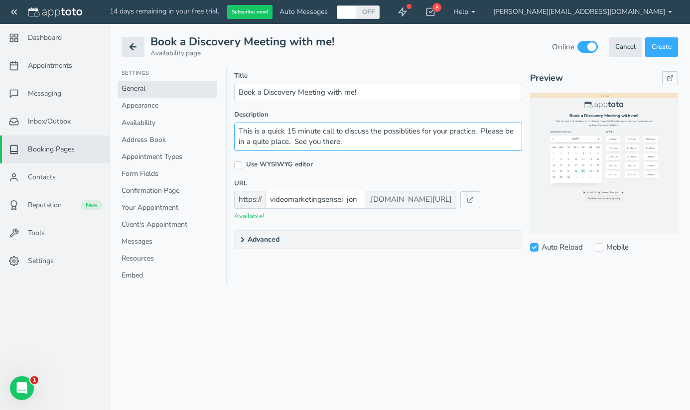
type textarea "This is a quick 15 minute call to discuss the possiblities for your practice. P…"
click at [600, 250] on input "Mobile" at bounding box center [599, 247] width 8 height 8
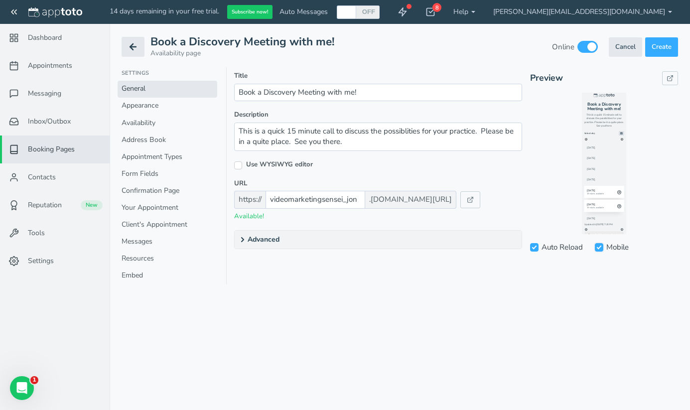
scroll to position [28, 0]
click at [669, 84] on link at bounding box center [670, 78] width 16 height 14
click at [244, 234] on summary "Advanced" at bounding box center [378, 240] width 287 height 18
click at [145, 109] on link "Appearance" at bounding box center [168, 106] width 100 height 17
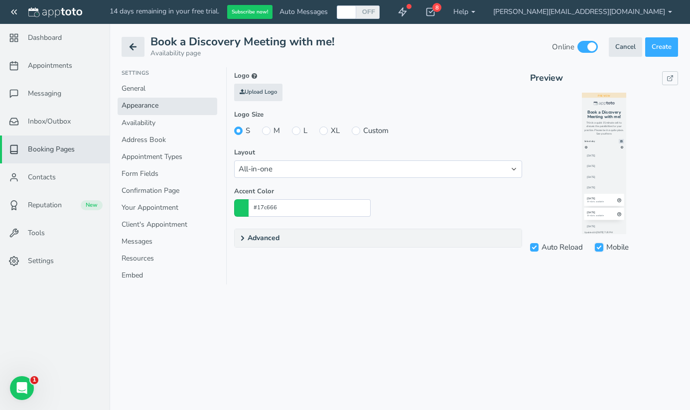
click at [603, 245] on input "Mobile" at bounding box center [599, 247] width 8 height 8
checkbox input "false"
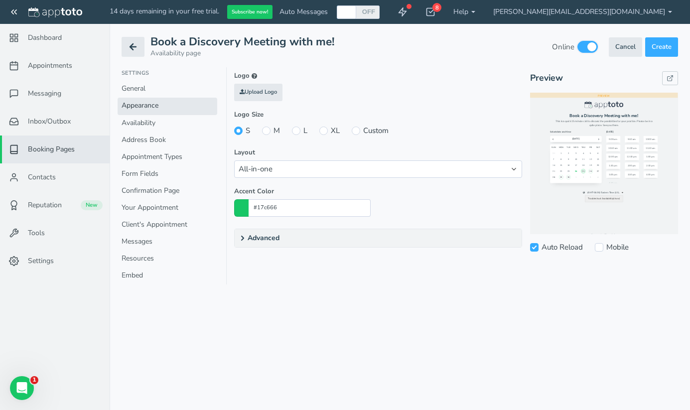
click at [586, 52] on input "checkbox" at bounding box center [588, 47] width 20 height 12
click at [588, 50] on input "checkbox" at bounding box center [588, 47] width 20 height 12
checkbox input "true"
click at [145, 96] on link "General" at bounding box center [168, 89] width 100 height 17
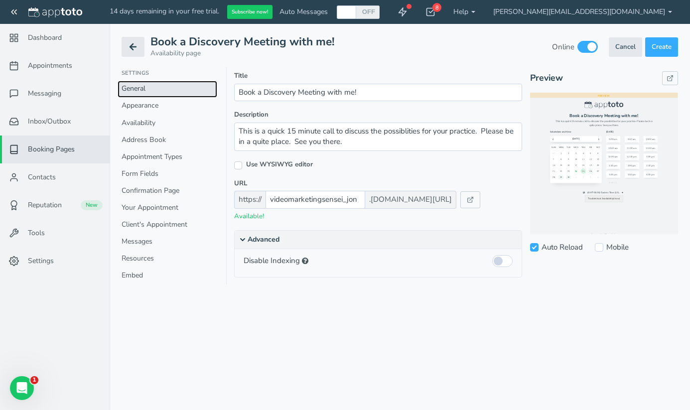
click at [145, 96] on link "General" at bounding box center [168, 89] width 100 height 17
click at [40, 93] on span "Messaging" at bounding box center [44, 94] width 33 height 10
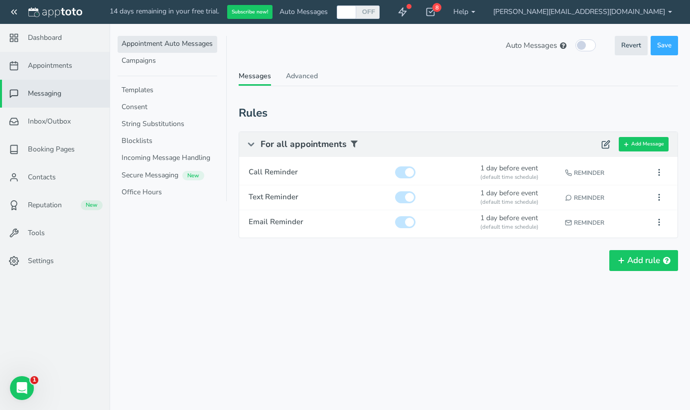
click at [56, 71] on link "Appointments" at bounding box center [55, 66] width 110 height 28
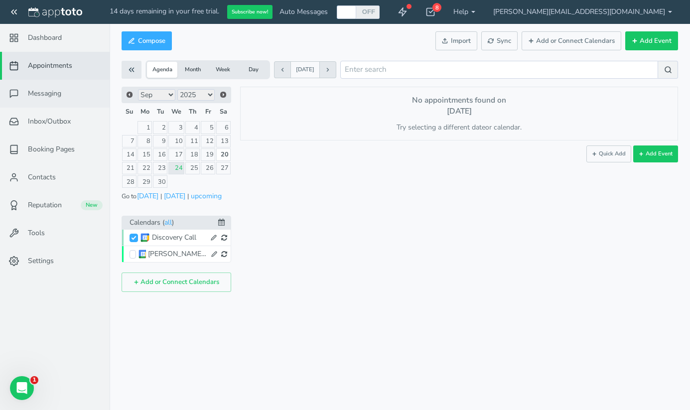
click at [52, 92] on span "Messaging" at bounding box center [44, 94] width 33 height 10
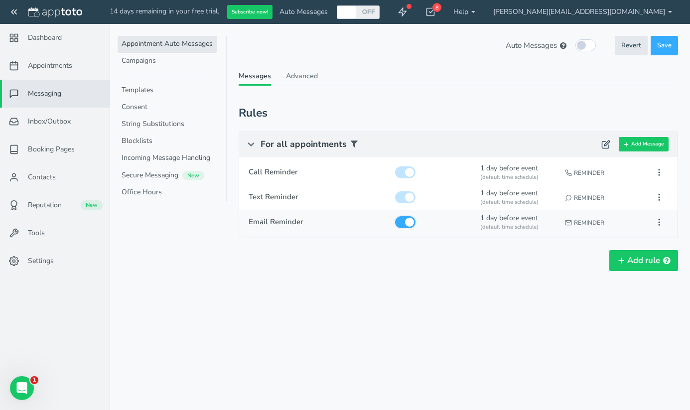
click at [408, 221] on input "checkbox" at bounding box center [405, 222] width 20 height 12
checkbox input "false"
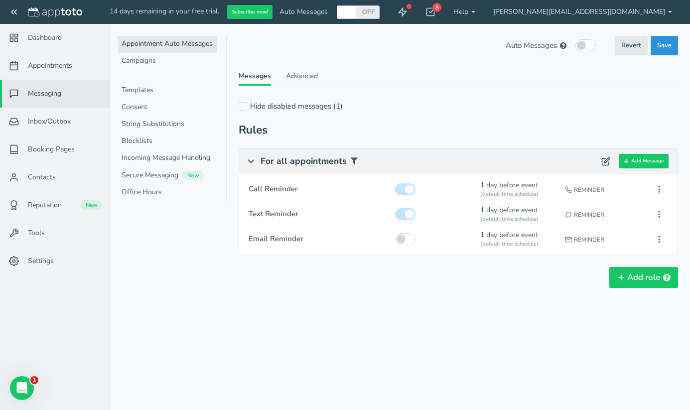
click at [667, 52] on button "Save" at bounding box center [664, 45] width 27 height 19
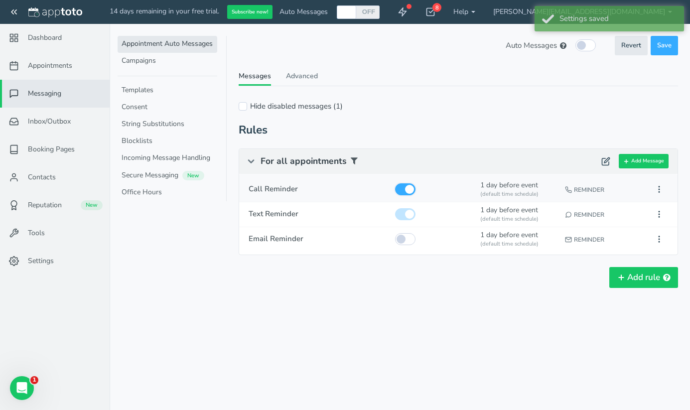
click at [406, 189] on input "checkbox" at bounding box center [405, 189] width 20 height 12
checkbox input "false"
click at [663, 46] on span "Save" at bounding box center [664, 45] width 14 height 9
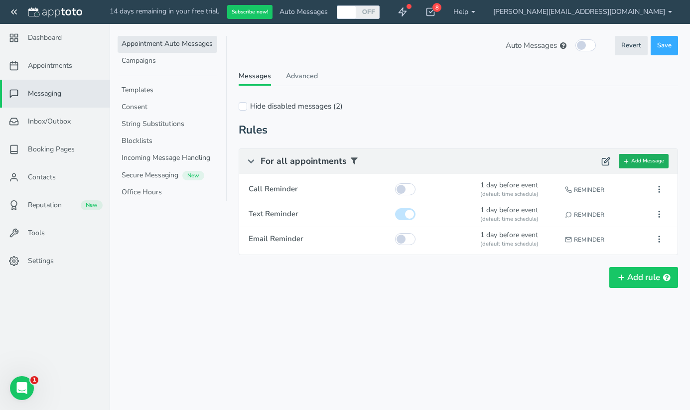
click at [627, 162] on icon at bounding box center [627, 161] width 6 height 6
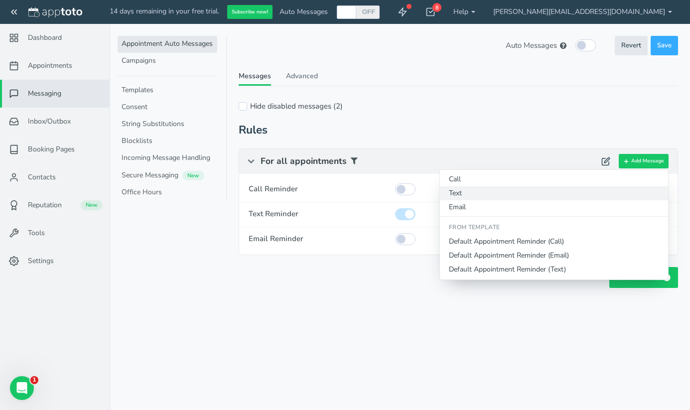
drag, startPoint x: 545, startPoint y: 203, endPoint x: 533, endPoint y: 196, distance: 14.1
click at [533, 196] on ul "Call Text Email From Template Default Appointment Reminder (Call) Default Appoi…" at bounding box center [554, 224] width 229 height 111
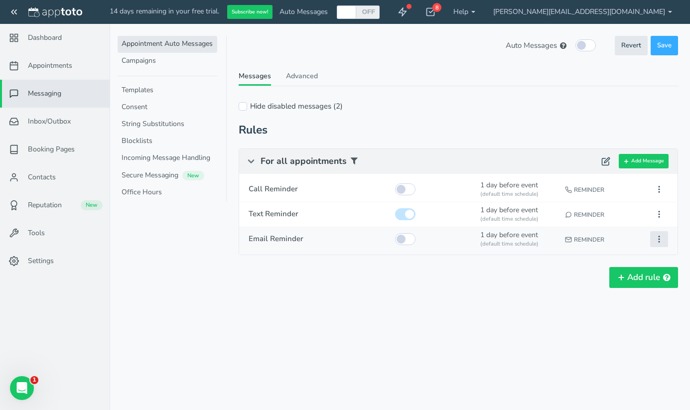
click at [657, 241] on icon at bounding box center [659, 239] width 9 height 9
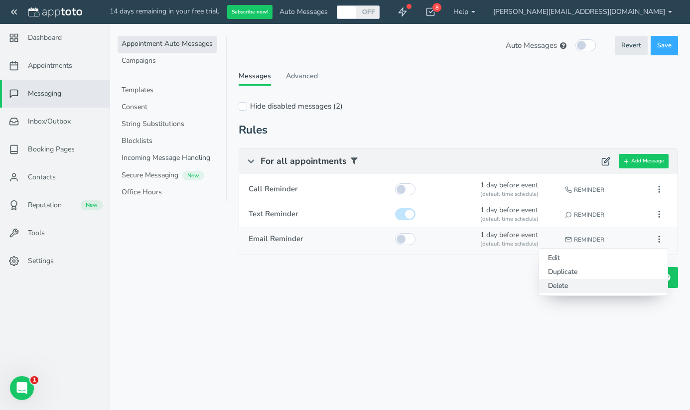
click at [606, 280] on button "Delete" at bounding box center [603, 286] width 129 height 14
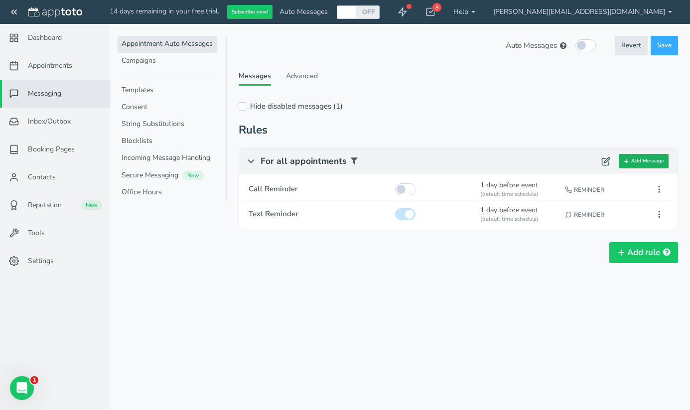
click at [637, 157] on button "Add Message" at bounding box center [644, 161] width 50 height 14
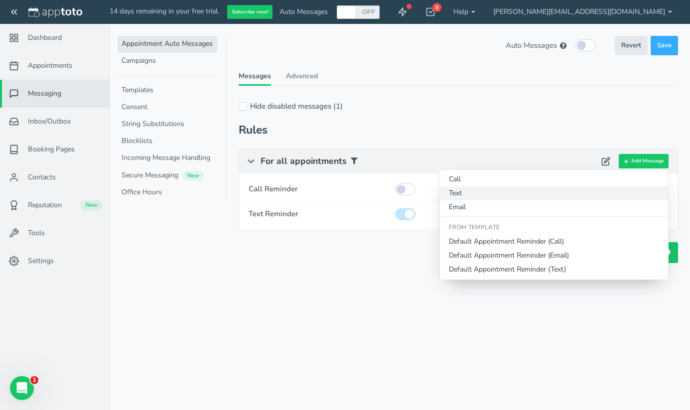
click at [453, 195] on button "Text" at bounding box center [554, 193] width 228 height 14
type input "Text Reminder"
checkbox input "true"
select select "number:1"
select select "string:default"
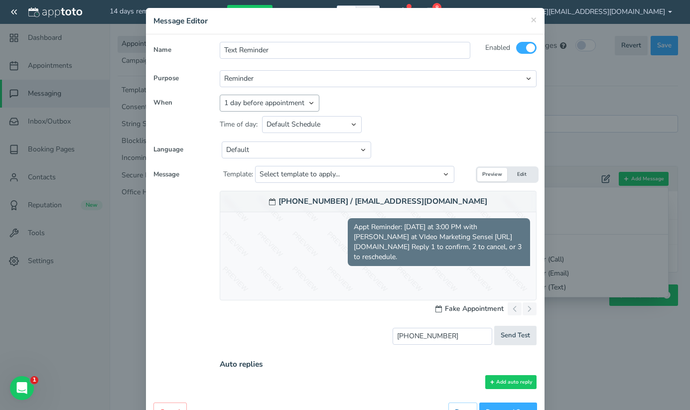
scroll to position [35, 0]
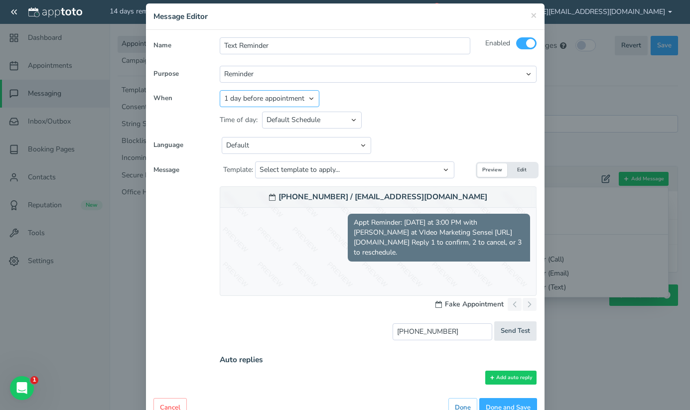
click at [312, 102] on select "Appointment start time Day of appointment 1 day before appointment 2 days befor…" at bounding box center [270, 98] width 100 height 17
select select "string:2"
click at [220, 90] on select "Appointment start time Day of appointment 1 day before appointment 2 days befor…" at bounding box center [270, 98] width 100 height 17
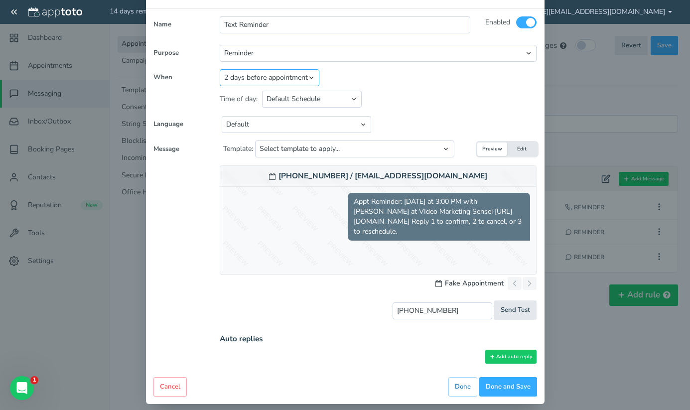
scroll to position [65, 0]
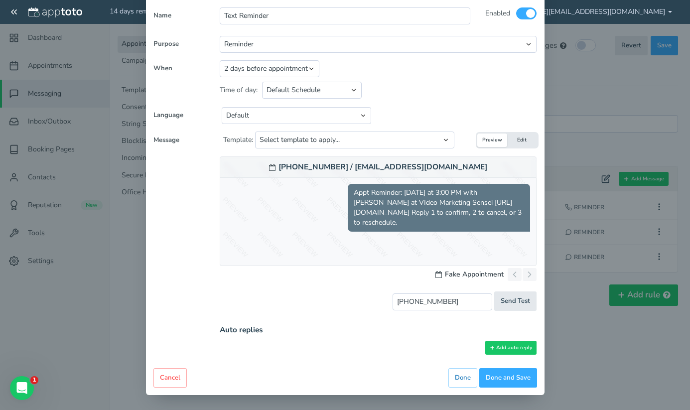
click at [518, 139] on button "Edit" at bounding box center [522, 140] width 30 height 13
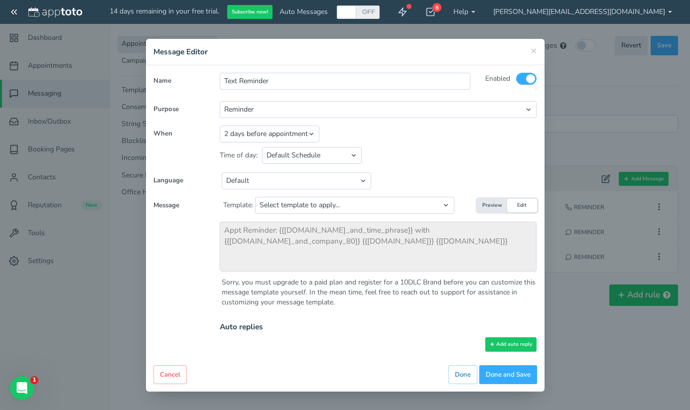
click at [493, 206] on button "Preview" at bounding box center [492, 205] width 30 height 13
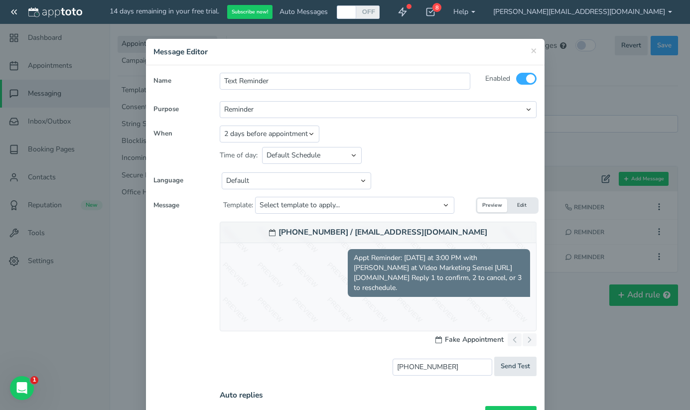
click at [516, 206] on button "Edit" at bounding box center [522, 205] width 30 height 13
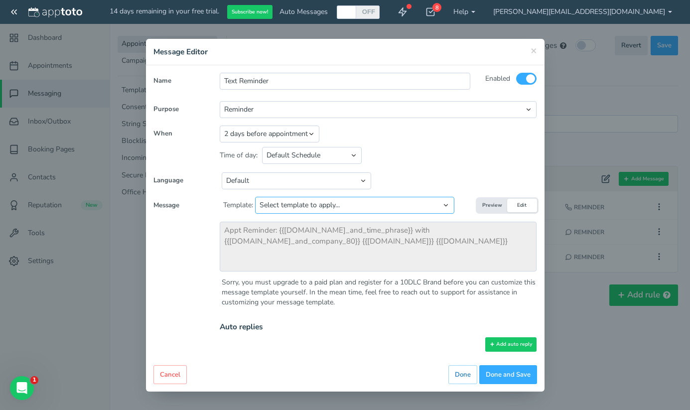
click at [442, 205] on select "Select template to apply... Default Reminder Default Reminder (just company nam…" at bounding box center [354, 205] width 199 height 17
click at [492, 203] on button "Preview" at bounding box center [492, 205] width 30 height 13
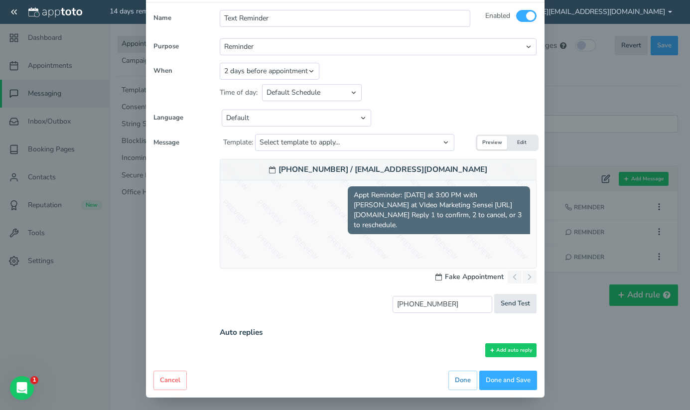
scroll to position [65, 0]
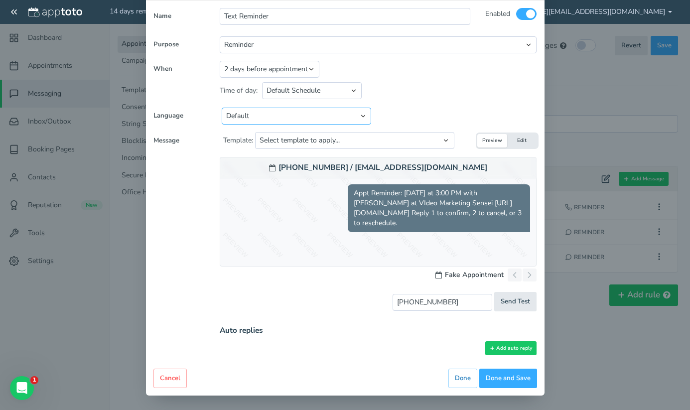
click at [362, 118] on select "Default English - [GEOGRAPHIC_DATA] English - [GEOGRAPHIC_DATA] English - [GEOG…" at bounding box center [297, 116] width 150 height 17
select select "string:en-[GEOGRAPHIC_DATA]"
click at [222, 108] on select "Default English - [GEOGRAPHIC_DATA] English - [GEOGRAPHIC_DATA] English - [GEOG…" at bounding box center [297, 116] width 150 height 17
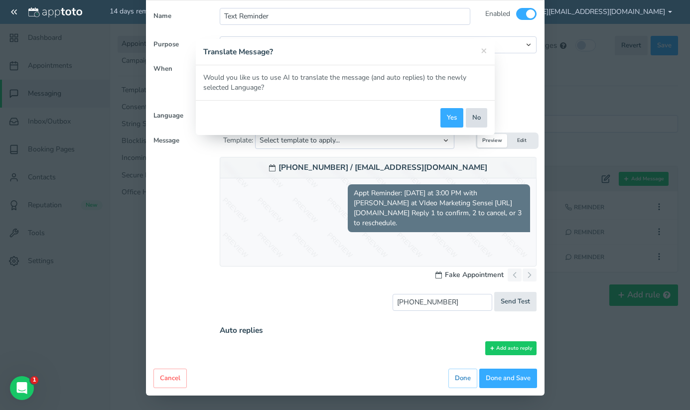
click at [474, 115] on button "No" at bounding box center [476, 117] width 21 height 19
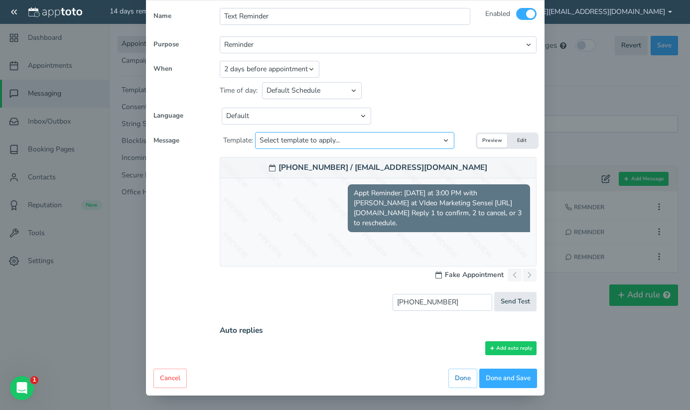
click at [448, 139] on select "Select template to apply... Default Reminder Default Reminder (just company nam…" at bounding box center [354, 140] width 199 height 17
select select "object:4824"
click at [256, 134] on select "Select template to apply... Default Reminder Default Reminder (just company nam…" at bounding box center [354, 140] width 199 height 17
click at [517, 139] on button "Edit" at bounding box center [522, 140] width 30 height 13
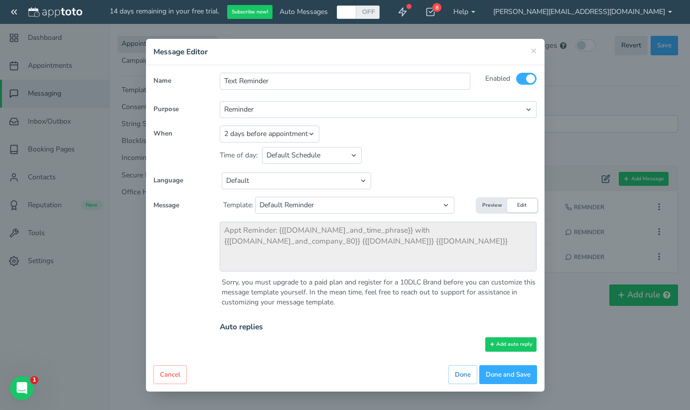
click at [486, 205] on button "Preview" at bounding box center [492, 205] width 30 height 13
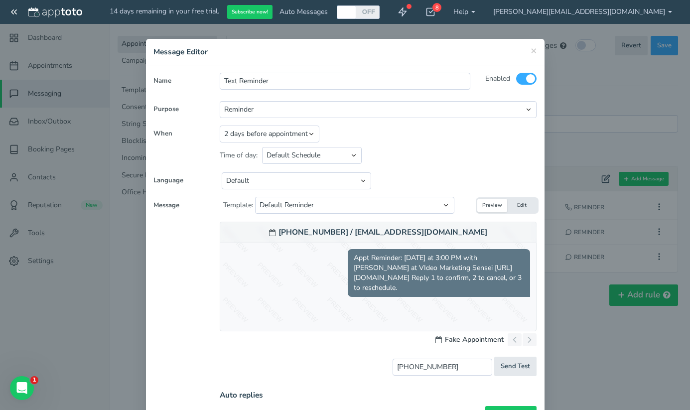
click at [517, 206] on button "Edit" at bounding box center [522, 205] width 30 height 13
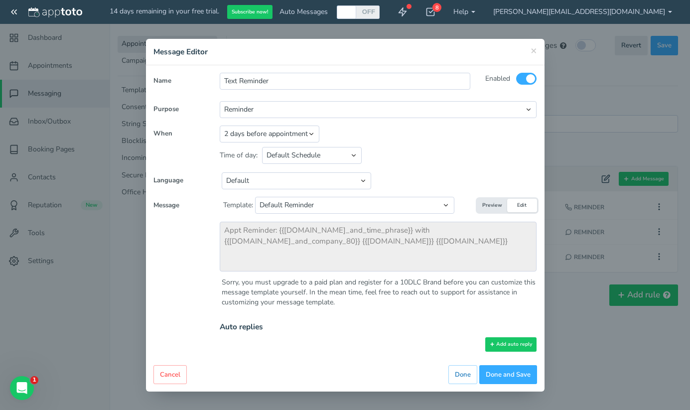
click at [494, 204] on button "Preview" at bounding box center [492, 205] width 30 height 13
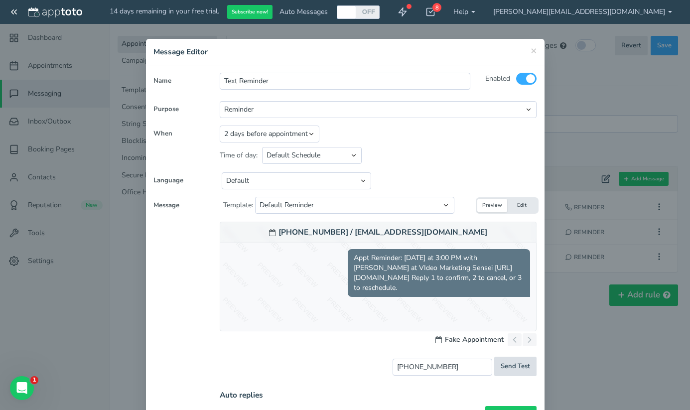
click at [514, 364] on span "Send Test" at bounding box center [515, 366] width 29 height 9
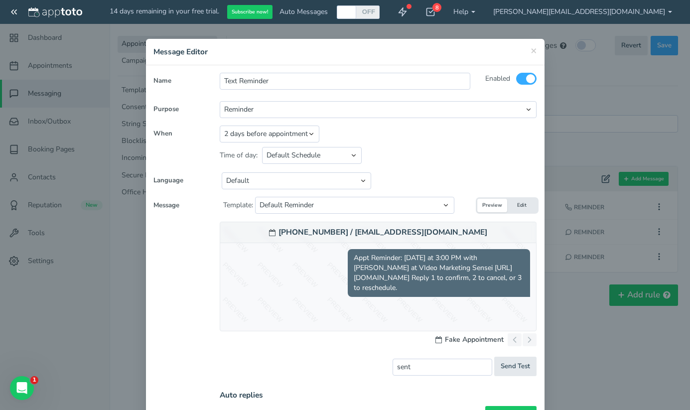
click at [359, 257] on span "Appt Reminder: [DATE] at 3:00 PM with [PERSON_NAME] at VIdeo Marketing Sensei […" at bounding box center [439, 273] width 182 height 48
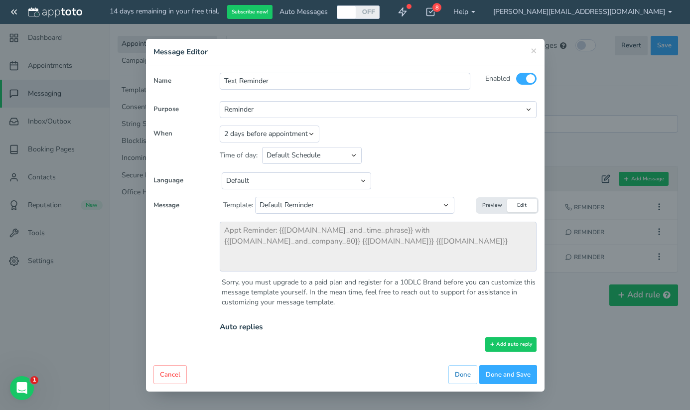
click at [491, 200] on button "Preview" at bounding box center [492, 205] width 30 height 13
type input "5135325054"
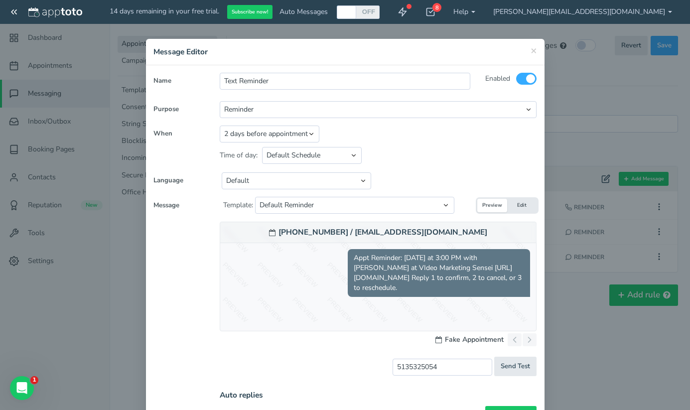
click at [515, 204] on button "Edit" at bounding box center [522, 205] width 30 height 13
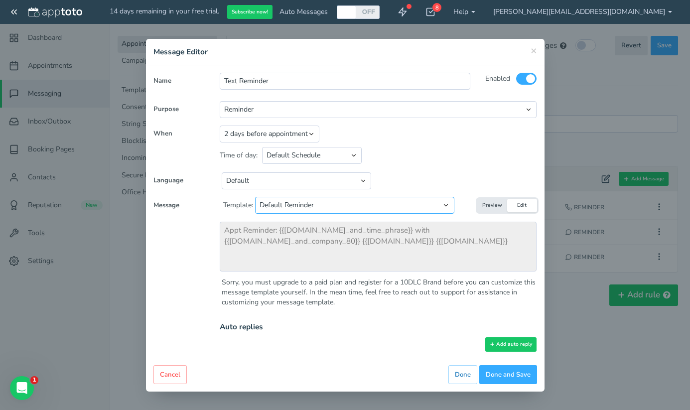
click at [296, 205] on select "Select template to apply... Default Reminder Default Reminder (just company nam…" at bounding box center [354, 205] width 199 height 17
select select "object:4826"
click at [256, 197] on select "Select template to apply... Default Reminder Default Reminder (just company nam…" at bounding box center [354, 205] width 199 height 17
type textarea "Appt Reminder: {{[DOMAIN_NAME]_and_time_phrase}} with {{[DOMAIN_NAME]_and_compa…"
click at [489, 208] on button "Preview" at bounding box center [492, 205] width 30 height 13
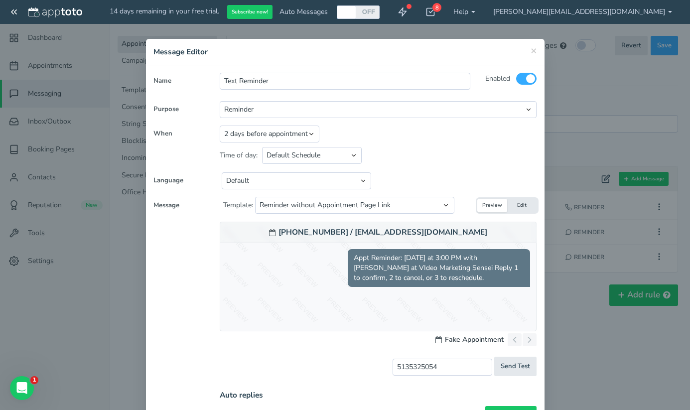
click at [522, 206] on button "Edit" at bounding box center [522, 205] width 30 height 13
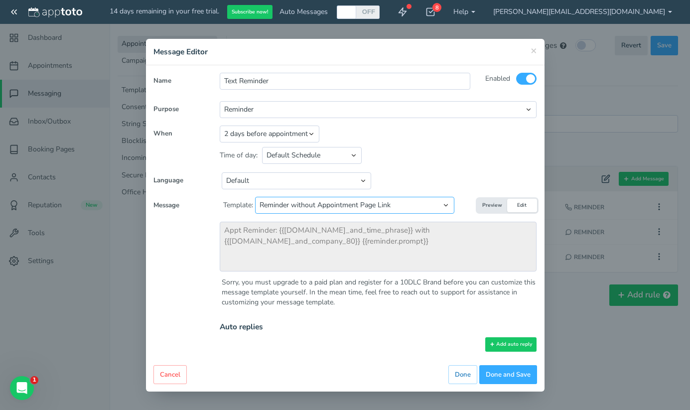
click at [428, 203] on select "Select template to apply... Default Reminder Default Reminder (just company nam…" at bounding box center [354, 205] width 199 height 17
select select "object:4827"
click at [256, 197] on select "Select template to apply... Default Reminder Default Reminder (just company nam…" at bounding box center [354, 205] width 199 height 17
type textarea "Appt Reminder: {{[DOMAIN_NAME]_and_time_phrase}} with {{[DOMAIN_NAME]_80}} {{re…"
click at [482, 206] on button "Preview" at bounding box center [492, 205] width 30 height 13
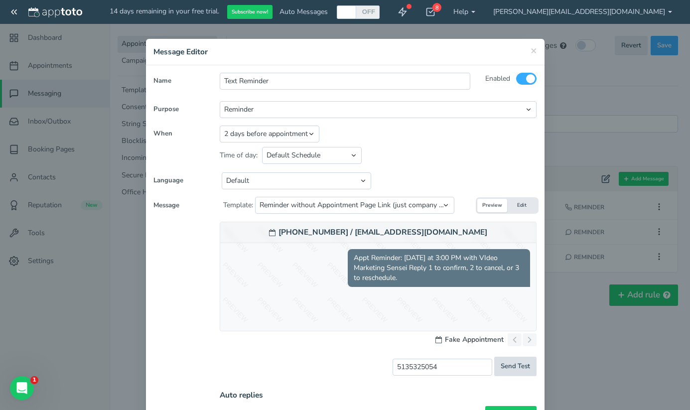
click at [516, 371] on span "Send Test" at bounding box center [515, 366] width 29 height 9
click at [346, 152] on select "Default Schedule Custom Schedule" at bounding box center [312, 155] width 100 height 17
click at [347, 110] on select "Reminder Followup Booking / Initial" at bounding box center [378, 109] width 317 height 17
click at [220, 101] on select "Reminder Followup Booking / Initial" at bounding box center [378, 109] width 317 height 17
click at [388, 80] on input "Text Reminder" at bounding box center [345, 81] width 251 height 17
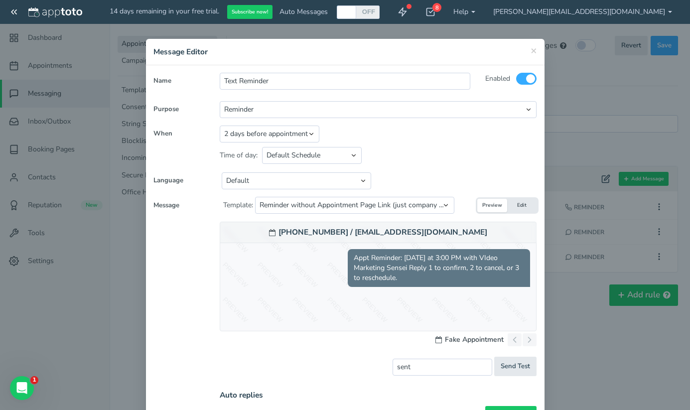
click at [480, 90] on div "Enabled" at bounding box center [511, 83] width 66 height 21
click at [507, 407] on button "Add auto reply" at bounding box center [510, 413] width 51 height 14
click at [533, 45] on span "×" at bounding box center [534, 50] width 6 height 14
type input "5135325054"
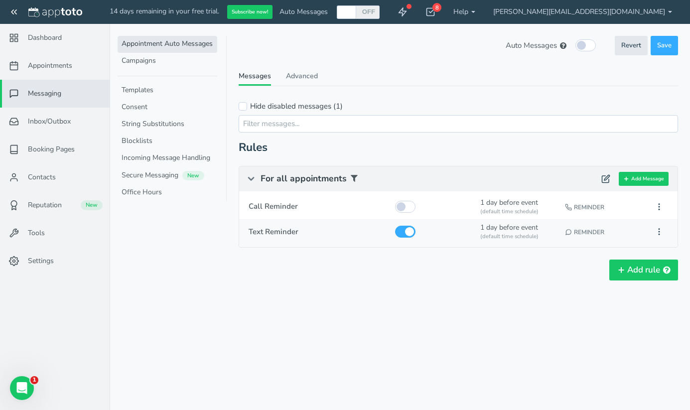
click at [537, 233] on div "(default time schedule)" at bounding box center [518, 237] width 76 height 8
select select
select select "string:1"
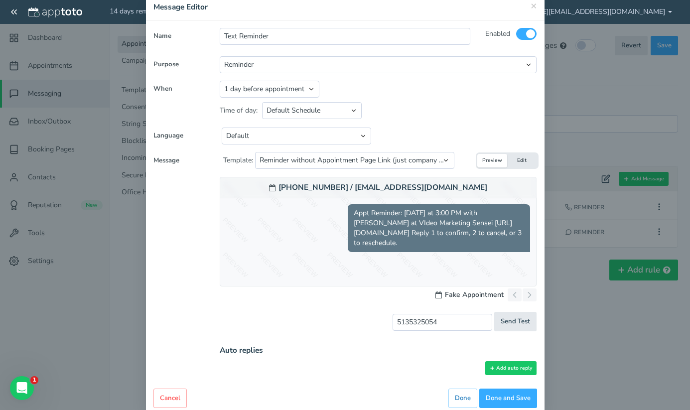
scroll to position [65, 0]
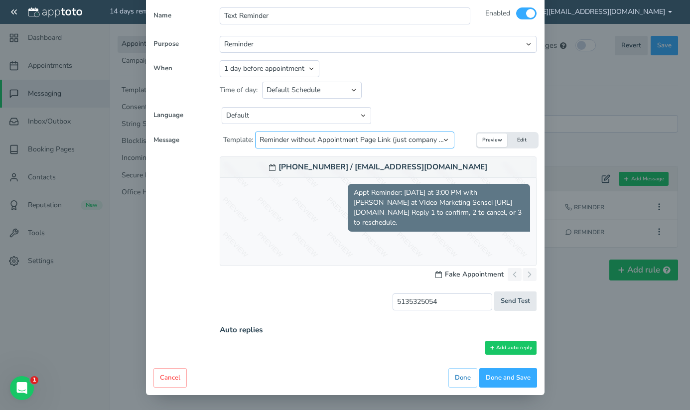
click at [444, 140] on select "Select template to apply... Default Reminder Default Reminder (just company nam…" at bounding box center [354, 140] width 199 height 17
click at [256, 132] on select "Select template to apply... Default Reminder Default Reminder (just company nam…" at bounding box center [354, 140] width 199 height 17
click at [440, 139] on select "Select template to apply... Default Reminder Default Reminder (just company nam…" at bounding box center [354, 140] width 199 height 17
click at [256, 134] on select "Select template to apply... Default Reminder Default Reminder (just company nam…" at bounding box center [354, 140] width 199 height 17
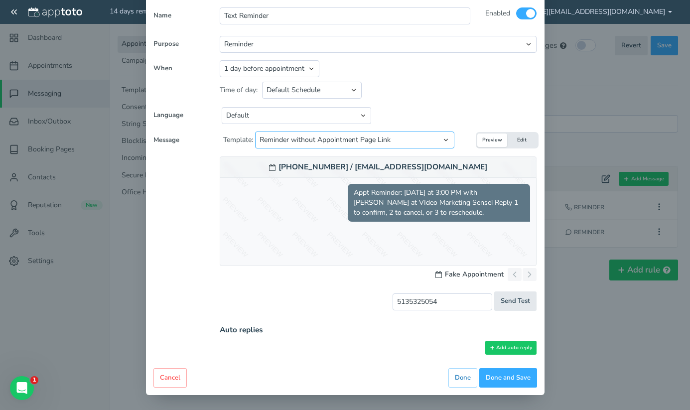
click at [450, 141] on select "Select template to apply... Default Reminder Default Reminder (just company nam…" at bounding box center [354, 140] width 199 height 17
select select "object:4827"
click at [256, 134] on select "Select template to apply... Default Reminder Default Reminder (just company nam…" at bounding box center [354, 140] width 199 height 17
click at [509, 377] on button "Done and Save" at bounding box center [508, 377] width 58 height 19
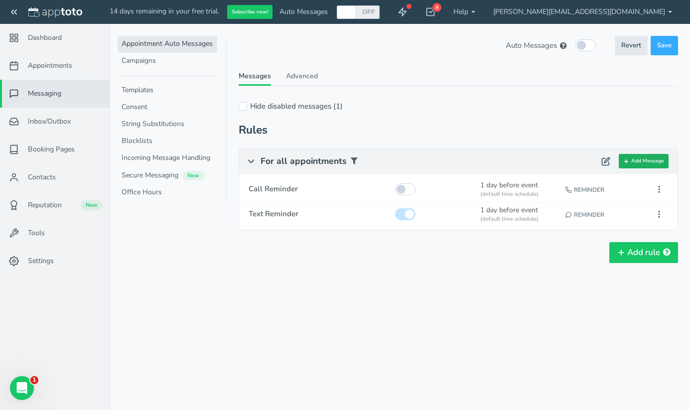
click at [629, 161] on use at bounding box center [626, 160] width 3 height 3
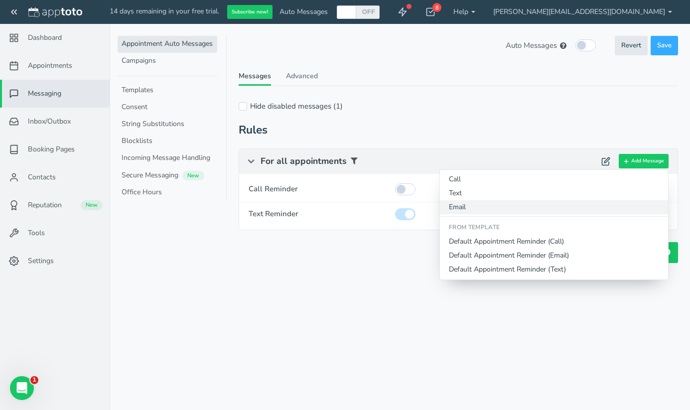
click at [526, 204] on button "Email" at bounding box center [554, 207] width 228 height 14
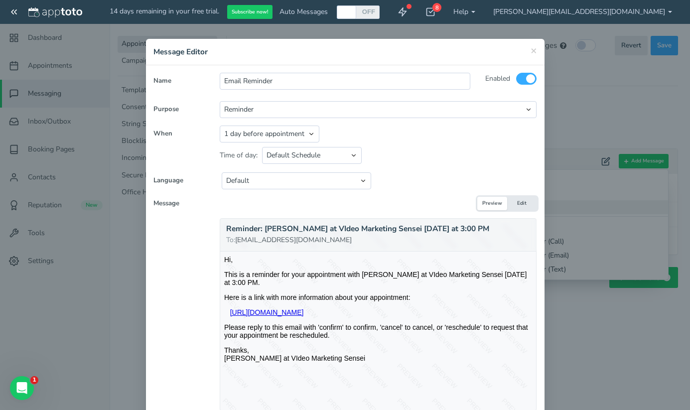
scroll to position [0, 0]
click at [536, 51] on span "×" at bounding box center [534, 50] width 6 height 14
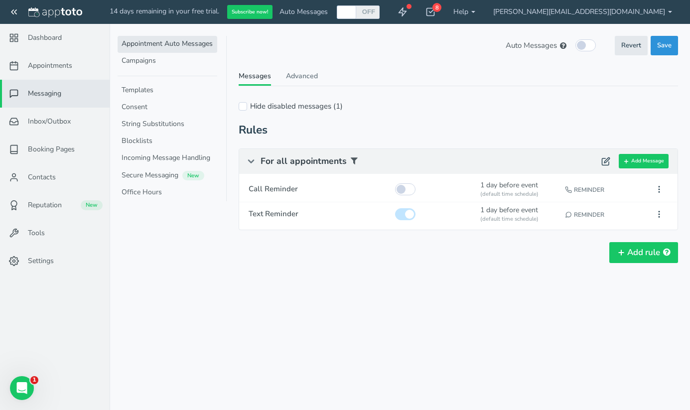
click at [661, 49] on span "Save" at bounding box center [664, 45] width 14 height 9
click at [602, 217] on div "Reminder" at bounding box center [603, 215] width 82 height 21
type input "Text Reminder"
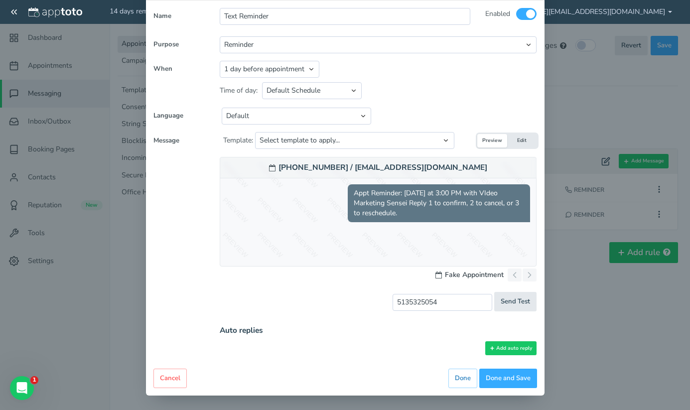
scroll to position [65, 0]
click at [520, 141] on button "Edit" at bounding box center [522, 140] width 30 height 13
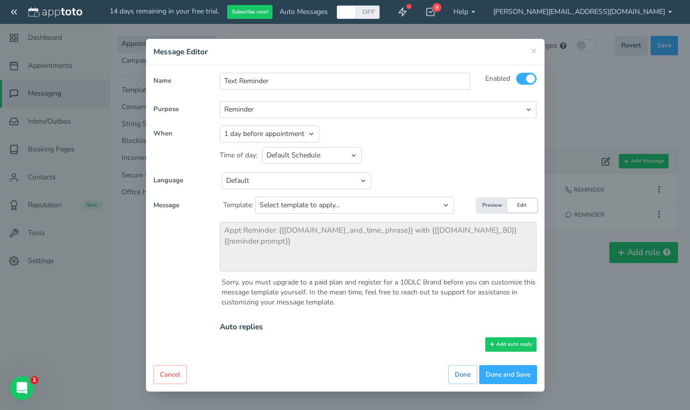
scroll to position [0, 0]
click at [498, 203] on button "Preview" at bounding box center [492, 205] width 30 height 13
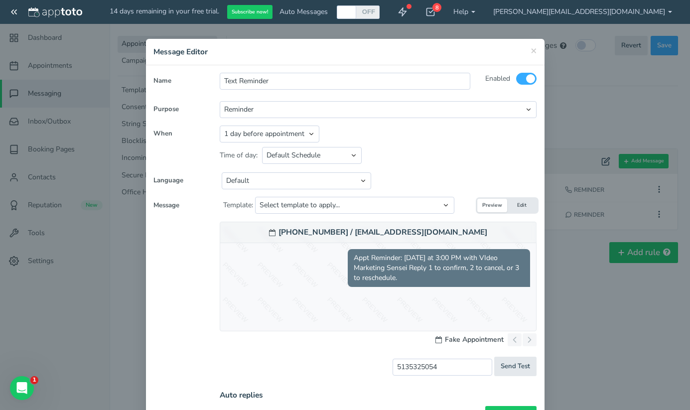
scroll to position [13, 0]
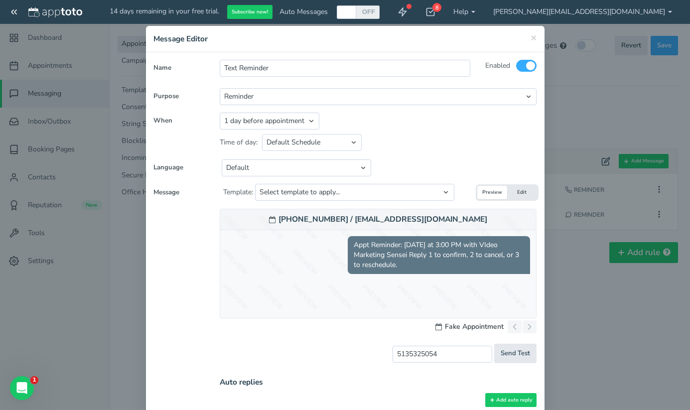
click at [524, 198] on button "Edit" at bounding box center [522, 192] width 30 height 13
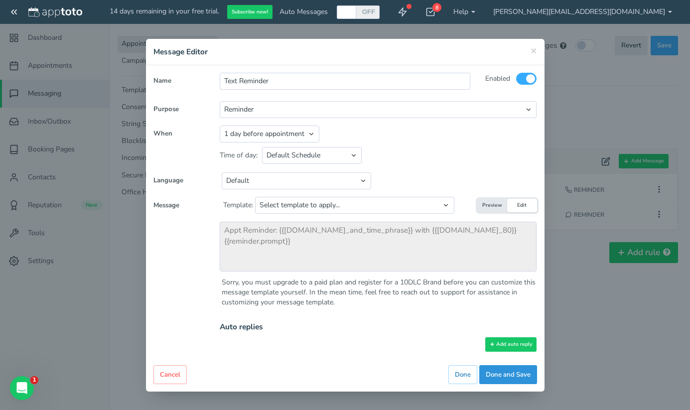
click at [500, 376] on button "Done and Save" at bounding box center [508, 374] width 58 height 19
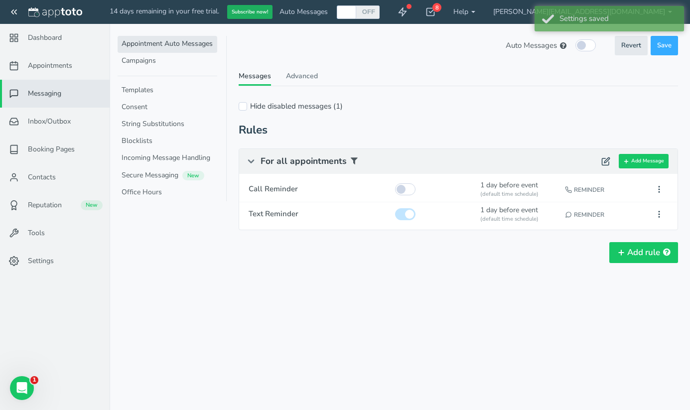
click at [249, 10] on button "Subscribe now!" at bounding box center [249, 12] width 45 height 14
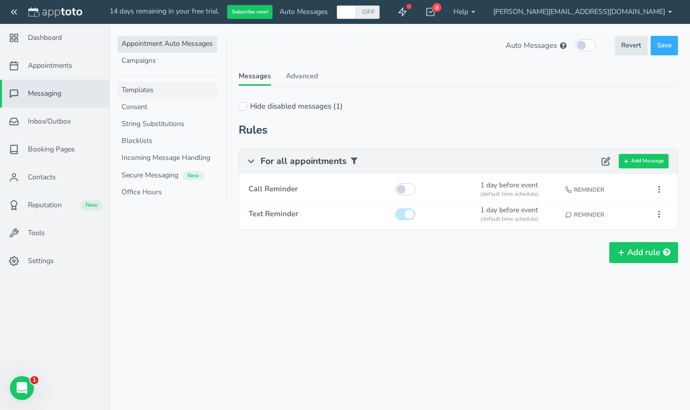
click at [141, 93] on link "Templates" at bounding box center [168, 90] width 100 height 17
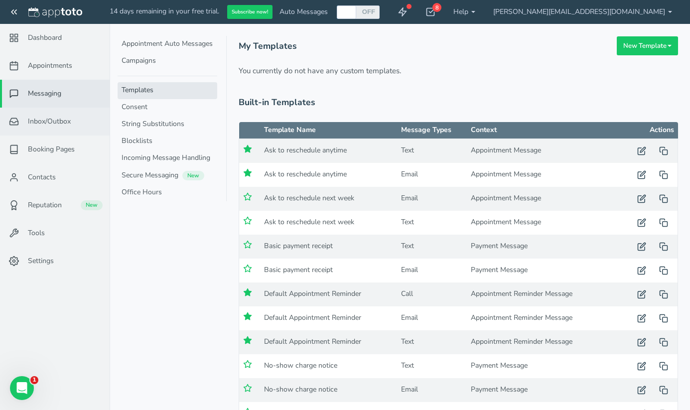
click at [66, 120] on span "Inbox/Outbox" at bounding box center [49, 122] width 43 height 10
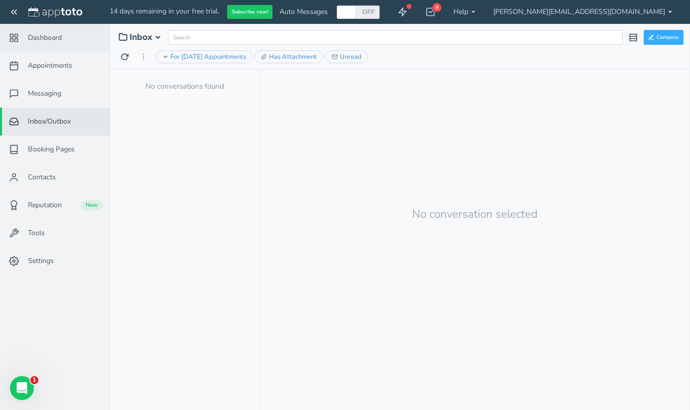
click at [55, 38] on span "Dashboard" at bounding box center [45, 38] width 34 height 10
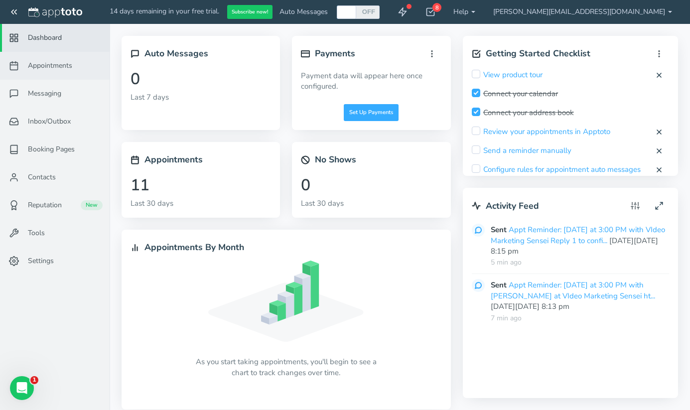
click at [49, 63] on span "Appointments" at bounding box center [50, 66] width 44 height 10
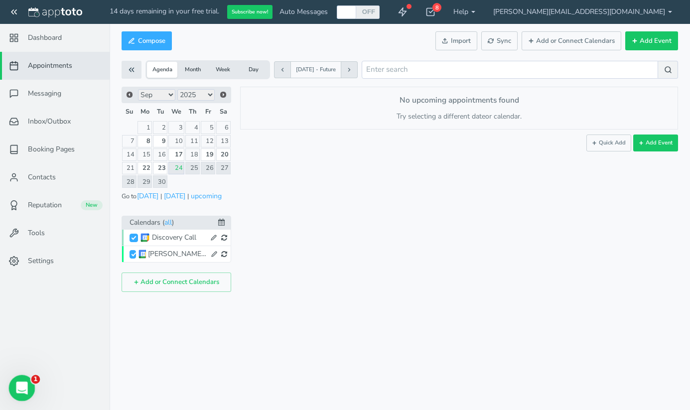
click at [21, 378] on div "Open Intercom Messenger" at bounding box center [20, 386] width 33 height 33
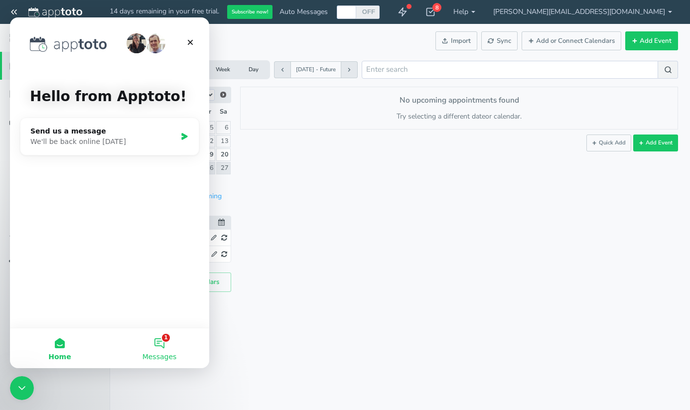
click at [162, 345] on button "1 Messages" at bounding box center [160, 348] width 100 height 40
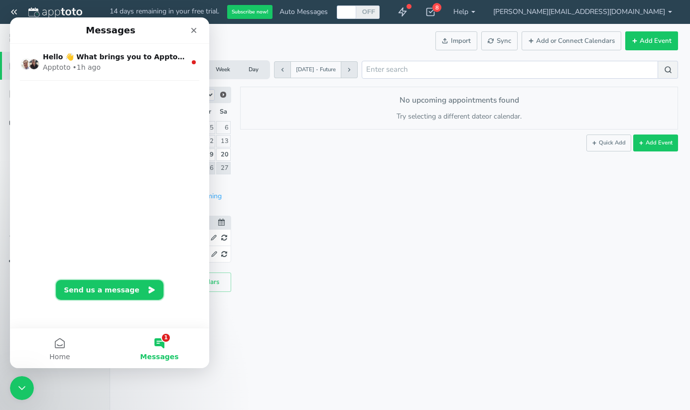
click at [125, 286] on button "Send us a message" at bounding box center [110, 290] width 108 height 20
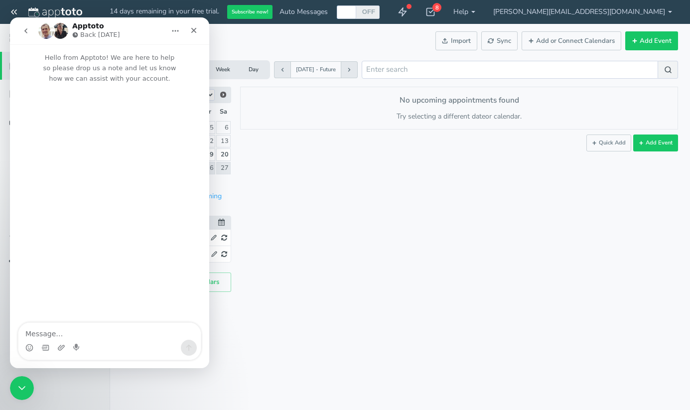
click at [113, 334] on textarea "Message…" at bounding box center [109, 331] width 182 height 17
type textarea "D"
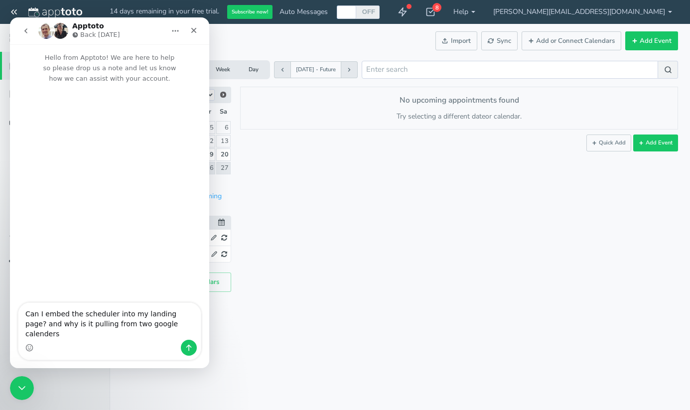
type textarea "Can I embed the scheduler into my landing page? and why is it pulling from two …"
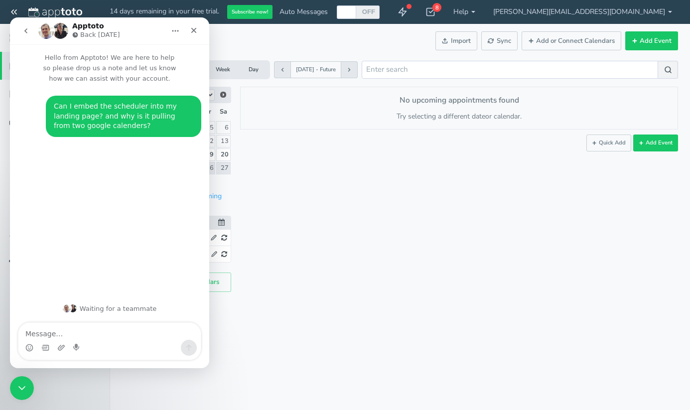
click at [278, 157] on div "× New event Wednesday, September 24th · 8:21pm - 8:21pm Public reschedule link …" at bounding box center [454, 189] width 447 height 205
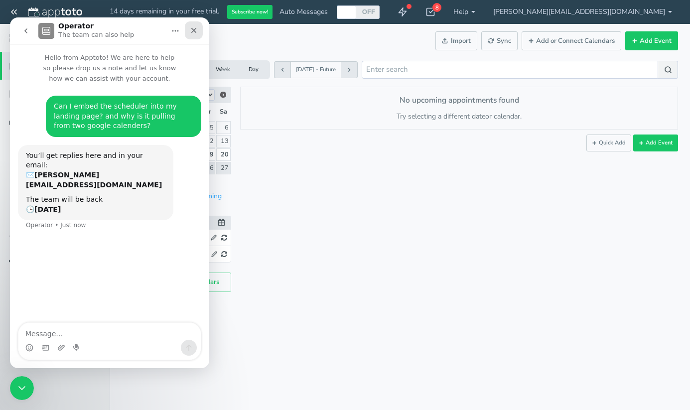
click at [195, 31] on icon "Close" at bounding box center [193, 30] width 5 height 5
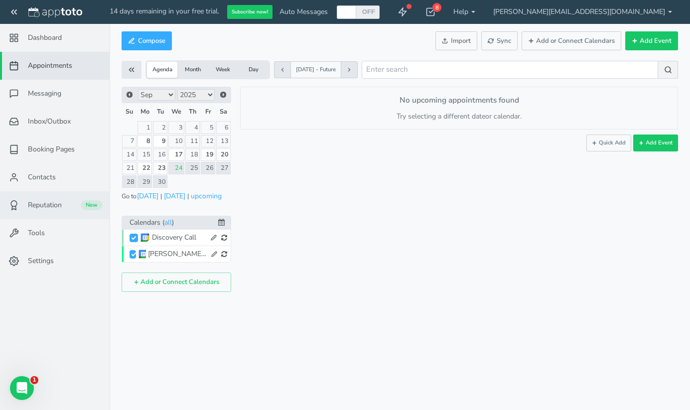
click at [65, 209] on link "Reputation New" at bounding box center [55, 205] width 110 height 28
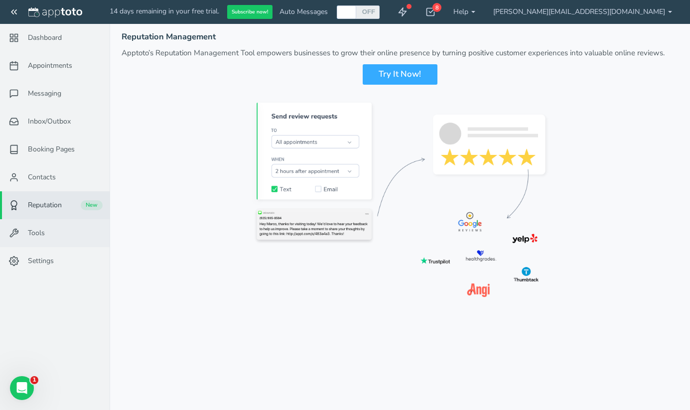
click at [53, 230] on link "Tools" at bounding box center [55, 233] width 110 height 28
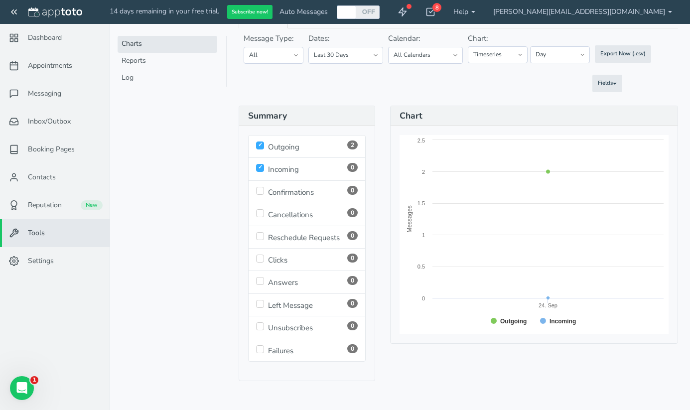
scroll to position [59, 0]
click at [16, 56] on link "Appointments" at bounding box center [55, 66] width 110 height 28
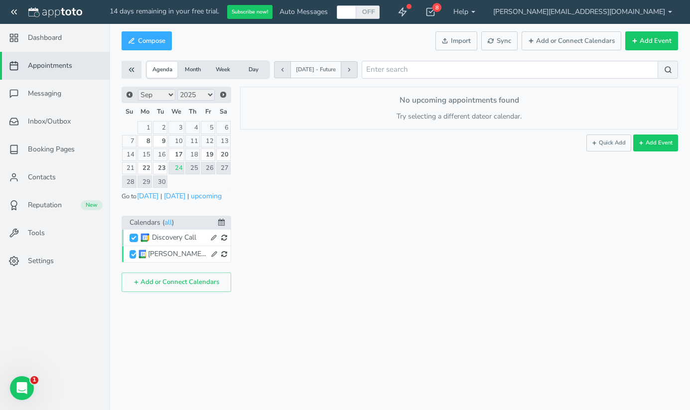
click at [216, 253] on icon at bounding box center [214, 254] width 6 height 6
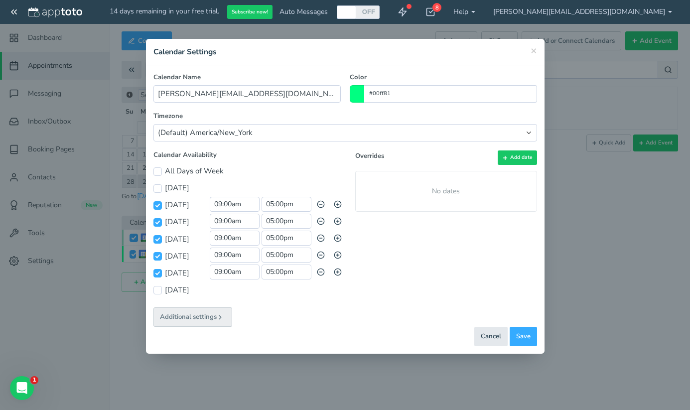
click at [213, 316] on button "Additional settings" at bounding box center [193, 317] width 79 height 19
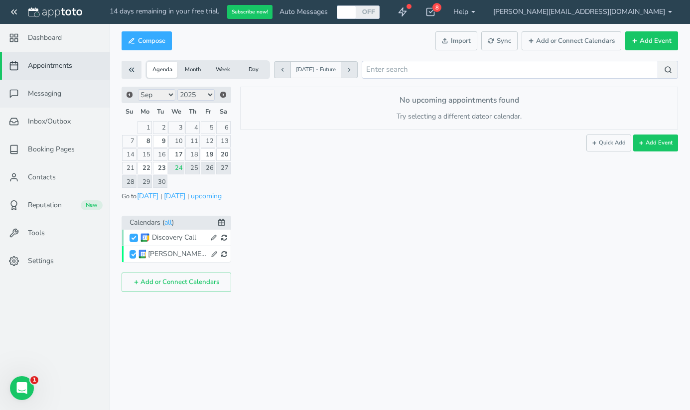
click at [68, 94] on link "Messaging" at bounding box center [55, 94] width 110 height 28
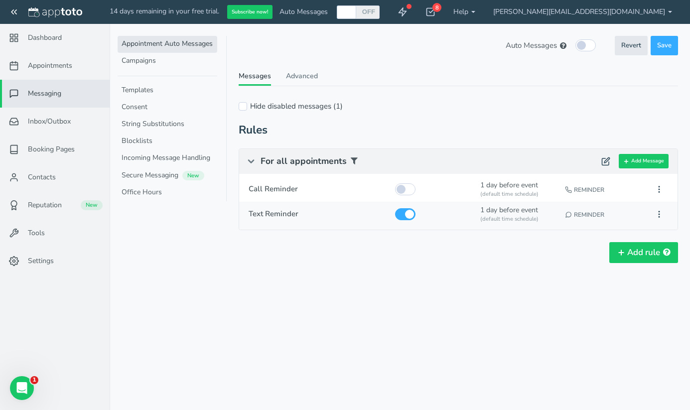
click at [520, 213] on div "1 day before event (default time schedule)" at bounding box center [518, 215] width 82 height 27
type input "Text Reminder"
checkbox input "true"
select select "number:1"
select select "string:default"
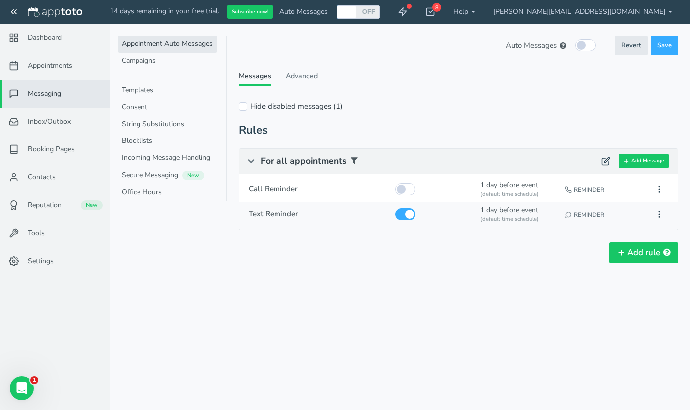
select select "string:1"
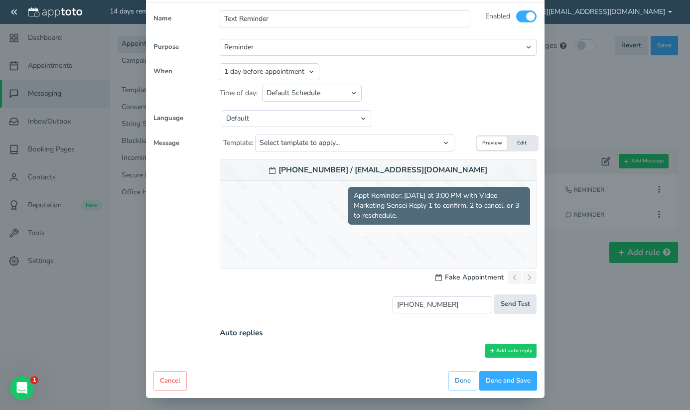
scroll to position [65, 0]
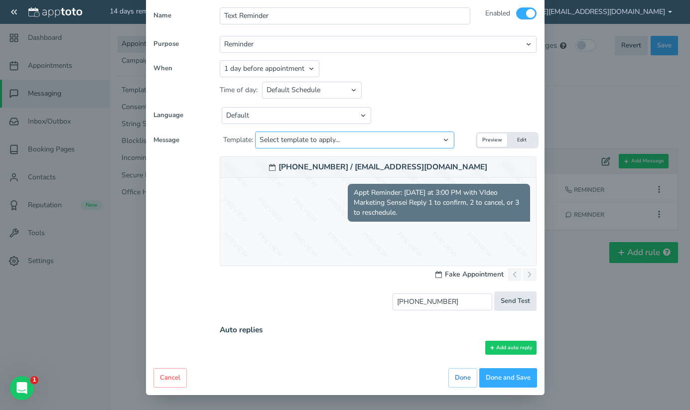
click at [446, 143] on select "Select template to apply... Default Reminder Default Reminder (just company nam…" at bounding box center [354, 140] width 199 height 17
click at [256, 134] on select "Select template to apply... Default Reminder Default Reminder (just company nam…" at bounding box center [354, 140] width 199 height 17
click at [439, 148] on select "Select template to apply... Default Reminder Default Reminder (just company nam…" at bounding box center [354, 140] width 199 height 17
select select "object:4985"
click at [256, 134] on select "Select template to apply... Default Reminder Default Reminder (just company nam…" at bounding box center [354, 140] width 199 height 17
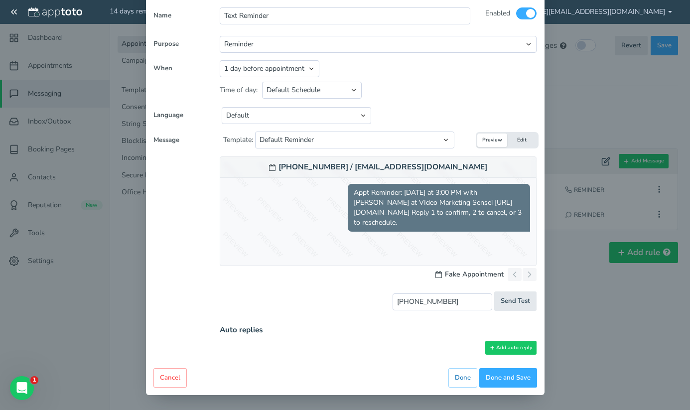
click at [495, 138] on button "Preview" at bounding box center [492, 140] width 30 height 13
click at [314, 70] on select "Appointment start time Day of appointment 1 day before appointment 2 days befor…" at bounding box center [270, 68] width 100 height 17
click at [220, 60] on select "Appointment start time Day of appointment 1 day before appointment 2 days befor…" at bounding box center [270, 68] width 100 height 17
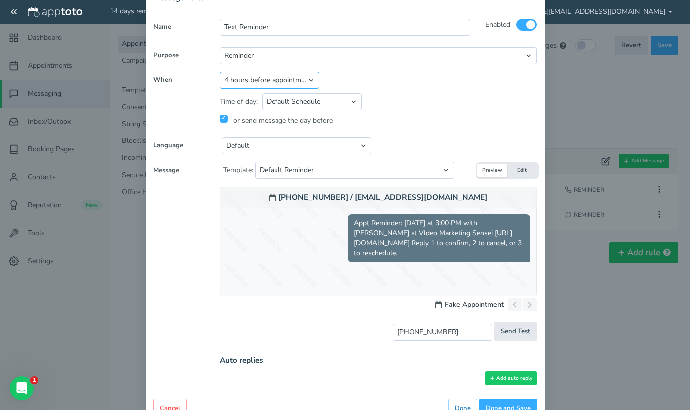
scroll to position [46, 0]
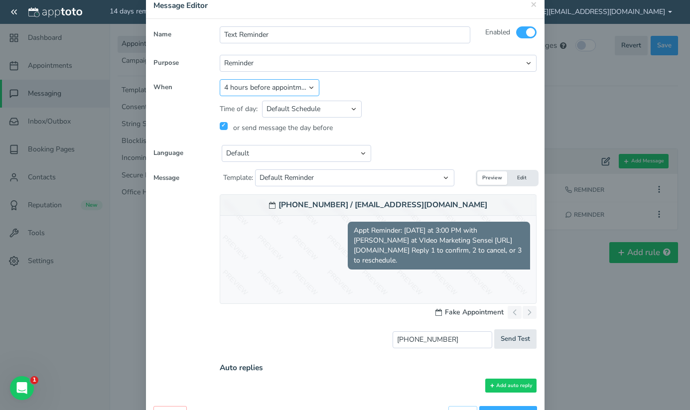
click at [253, 92] on select "Appointment start time Day of appointment 1 day before appointment 2 days befor…" at bounding box center [270, 87] width 100 height 17
click at [220, 79] on select "Appointment start time Day of appointment 1 day before appointment 2 days befor…" at bounding box center [270, 87] width 100 height 17
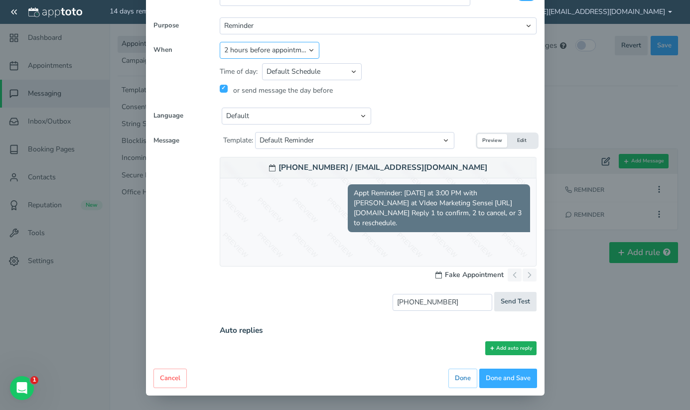
scroll to position [84, 0]
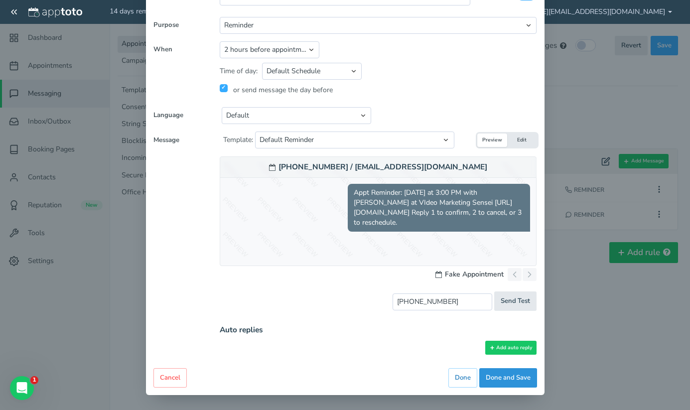
click at [510, 378] on button "Done and Save" at bounding box center [508, 377] width 58 height 19
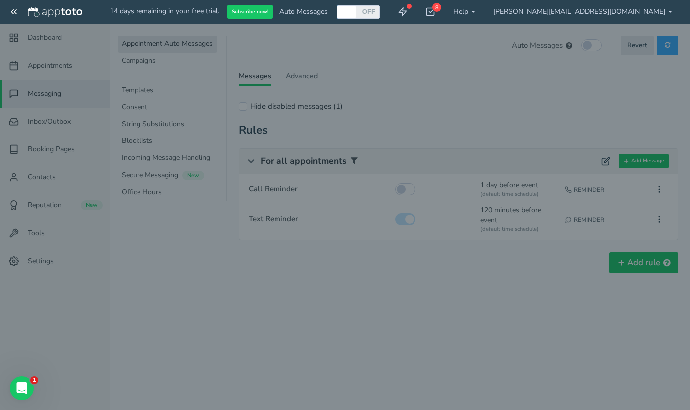
scroll to position [81, 0]
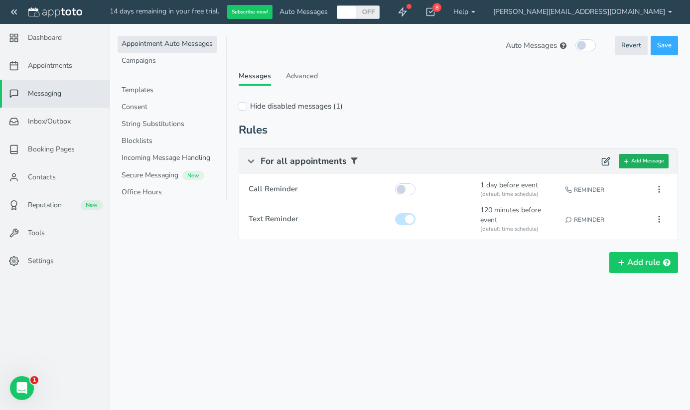
click at [631, 158] on button "Add Message" at bounding box center [644, 161] width 50 height 14
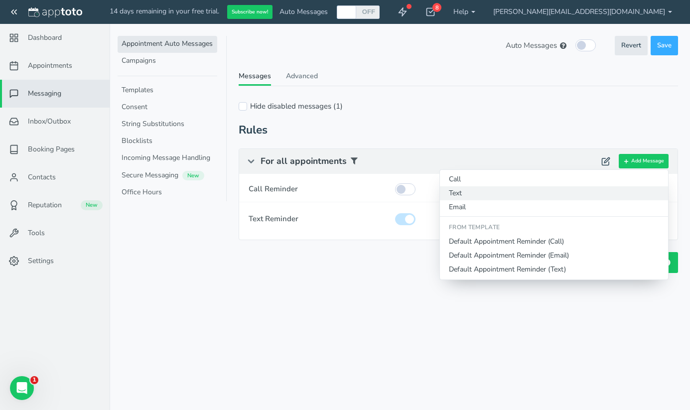
click at [522, 190] on button "Text" at bounding box center [554, 193] width 228 height 14
select select "string:1"
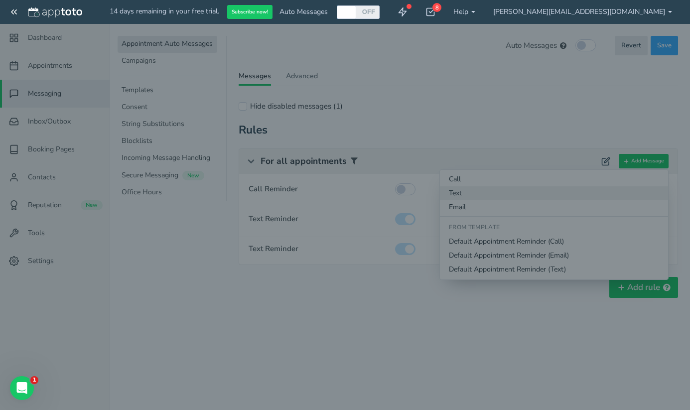
scroll to position [0, 0]
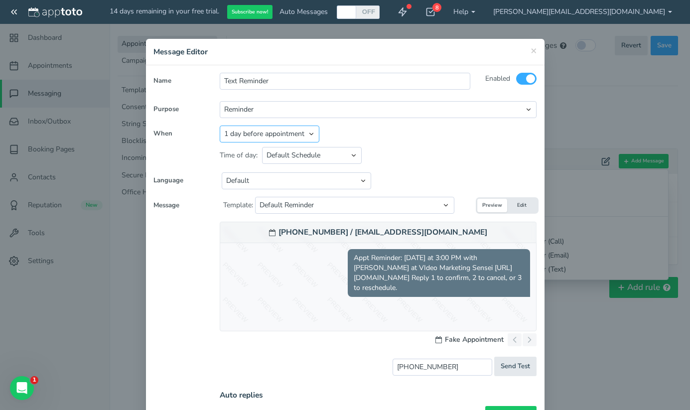
click at [303, 137] on select "Appointment start time Day of appointment 1 day before appointment 2 days befor…" at bounding box center [270, 134] width 100 height 17
click at [220, 126] on select "Appointment start time Day of appointment 1 day before appointment 2 days befor…" at bounding box center [270, 134] width 100 height 17
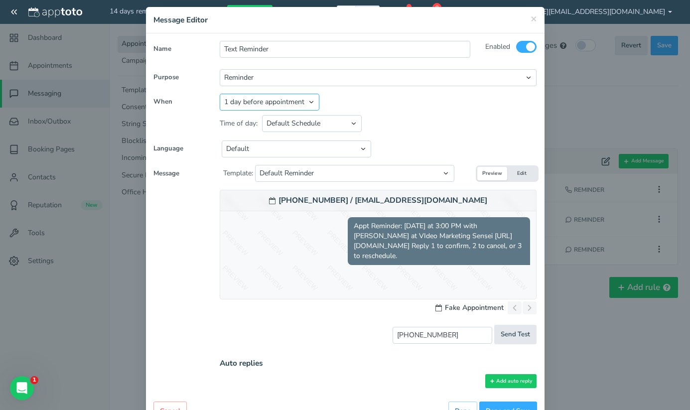
scroll to position [65, 0]
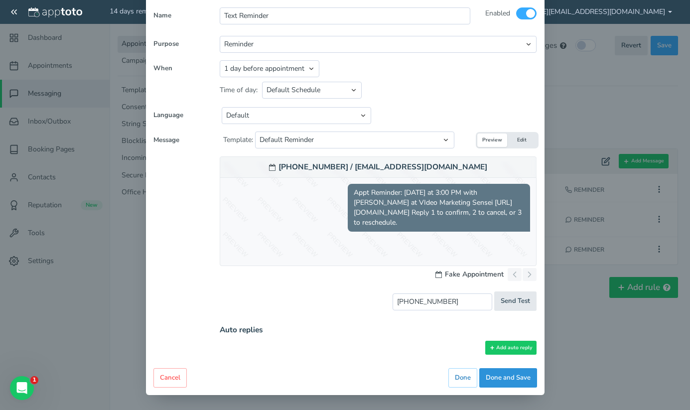
click at [506, 380] on button "Done and Save" at bounding box center [508, 377] width 58 height 19
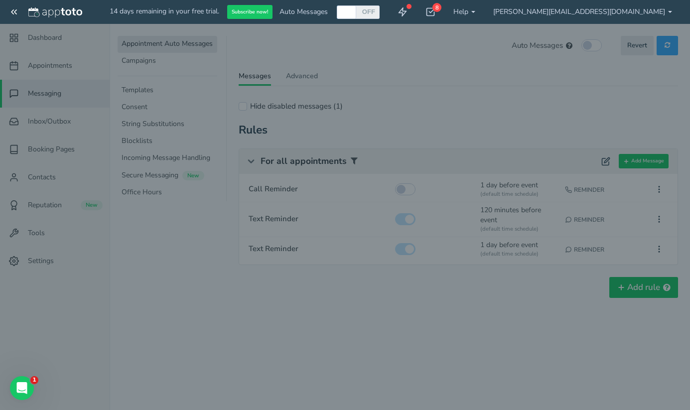
scroll to position [62, 0]
